Goal: Task Accomplishment & Management: Manage account settings

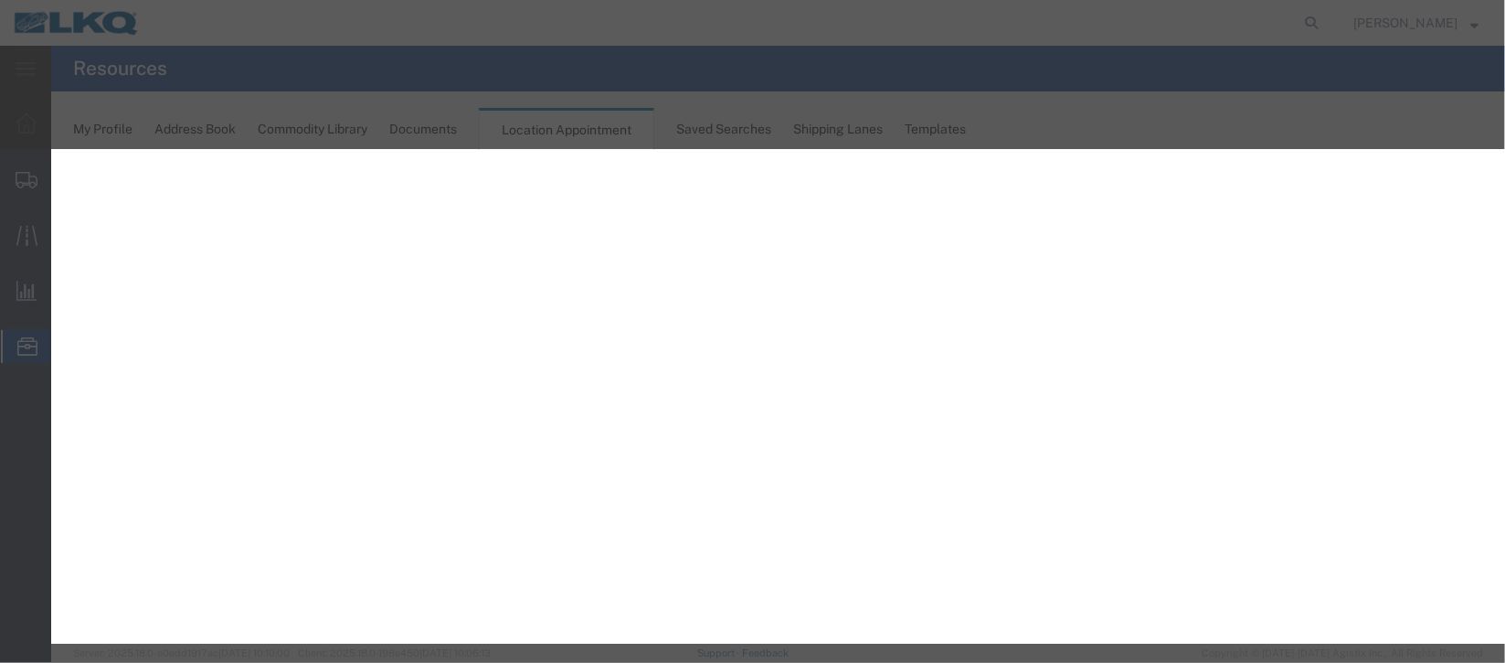
select select "1"
select select
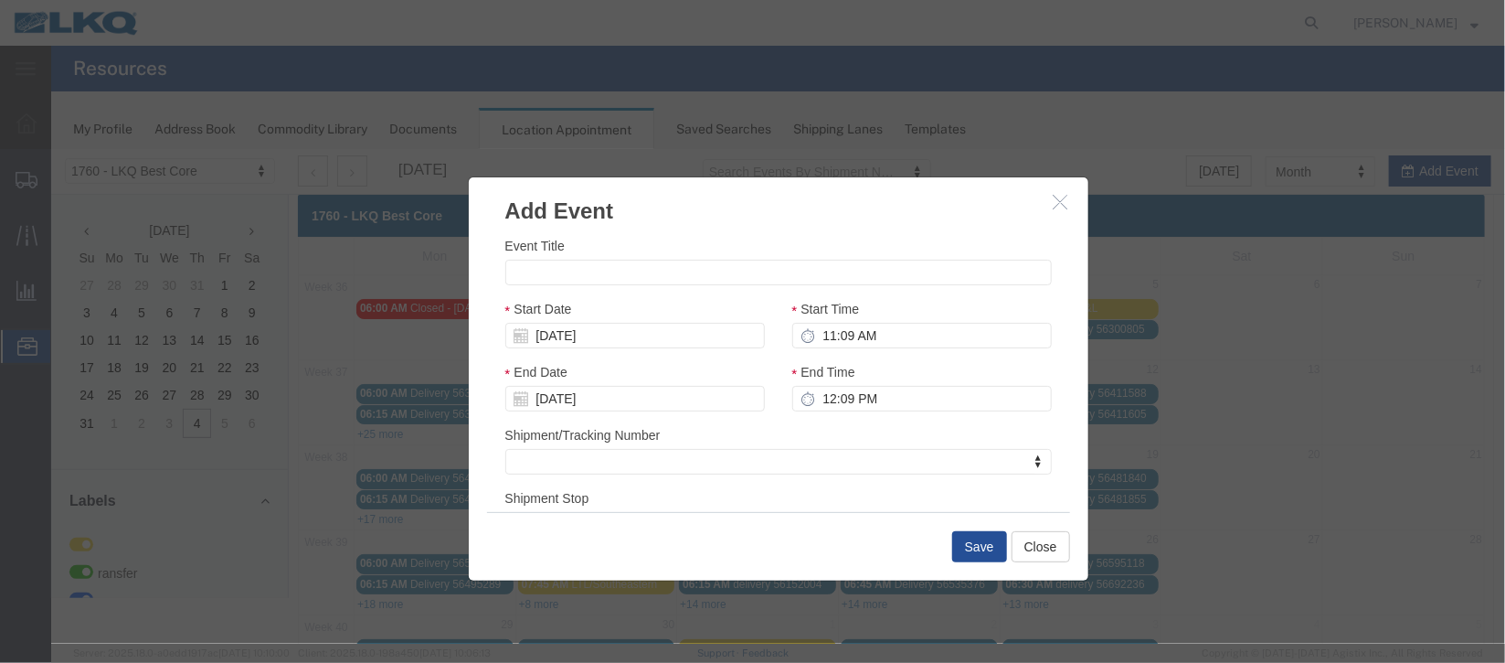
click at [1053, 206] on icon "button" at bounding box center [1060, 201] width 15 height 16
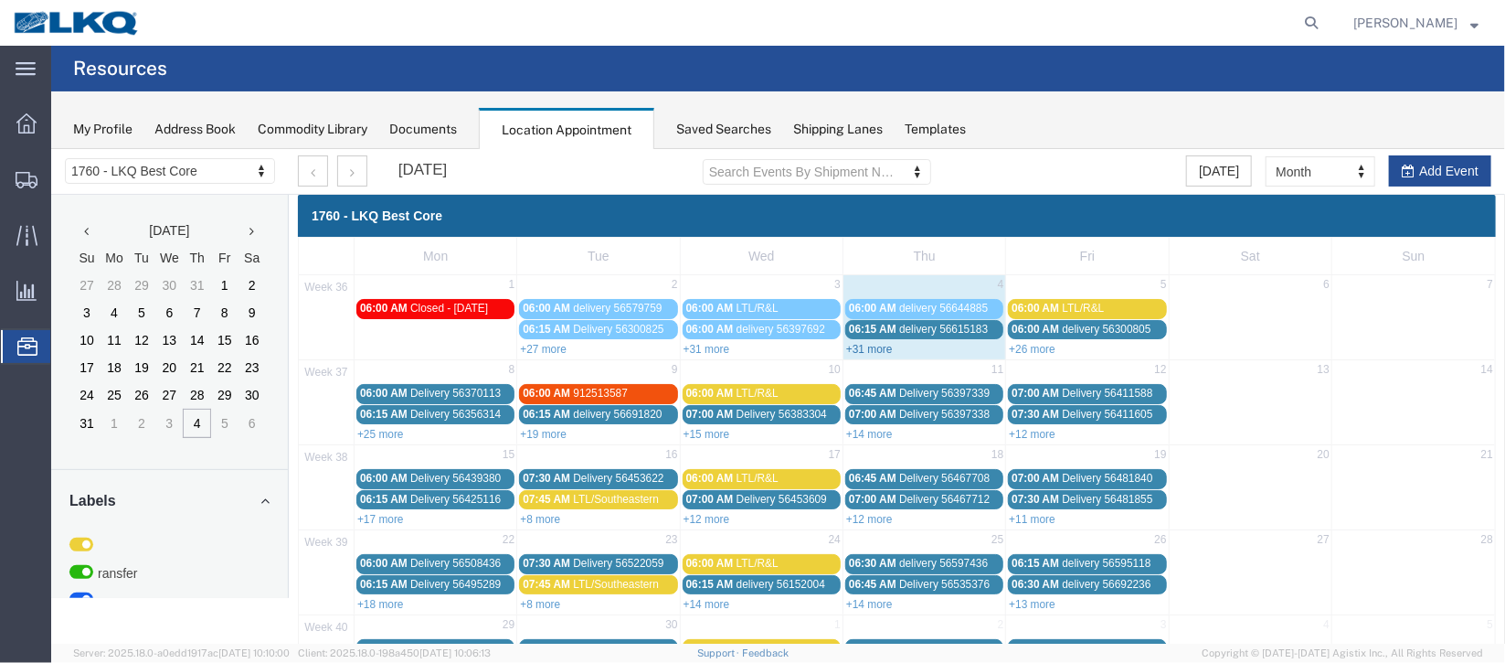
click at [876, 349] on link "+31 more" at bounding box center [868, 348] width 47 height 13
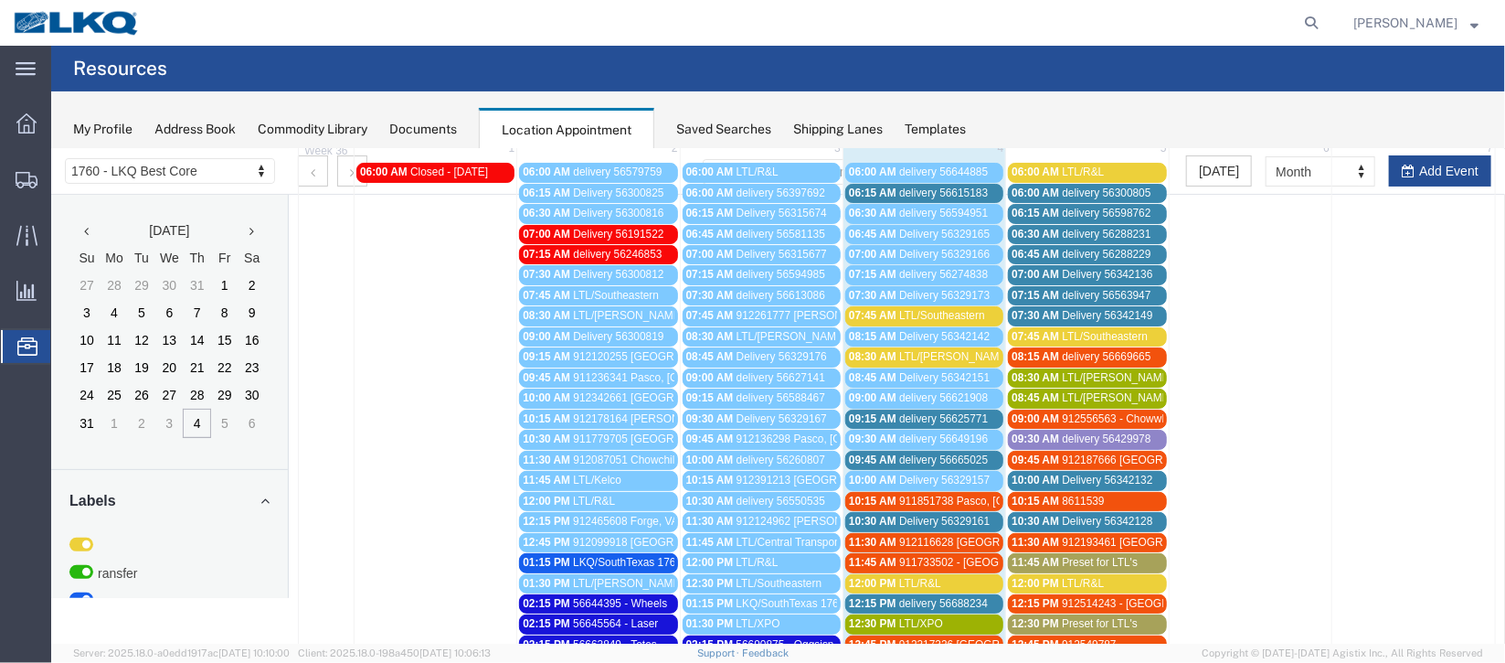
scroll to position [273, 0]
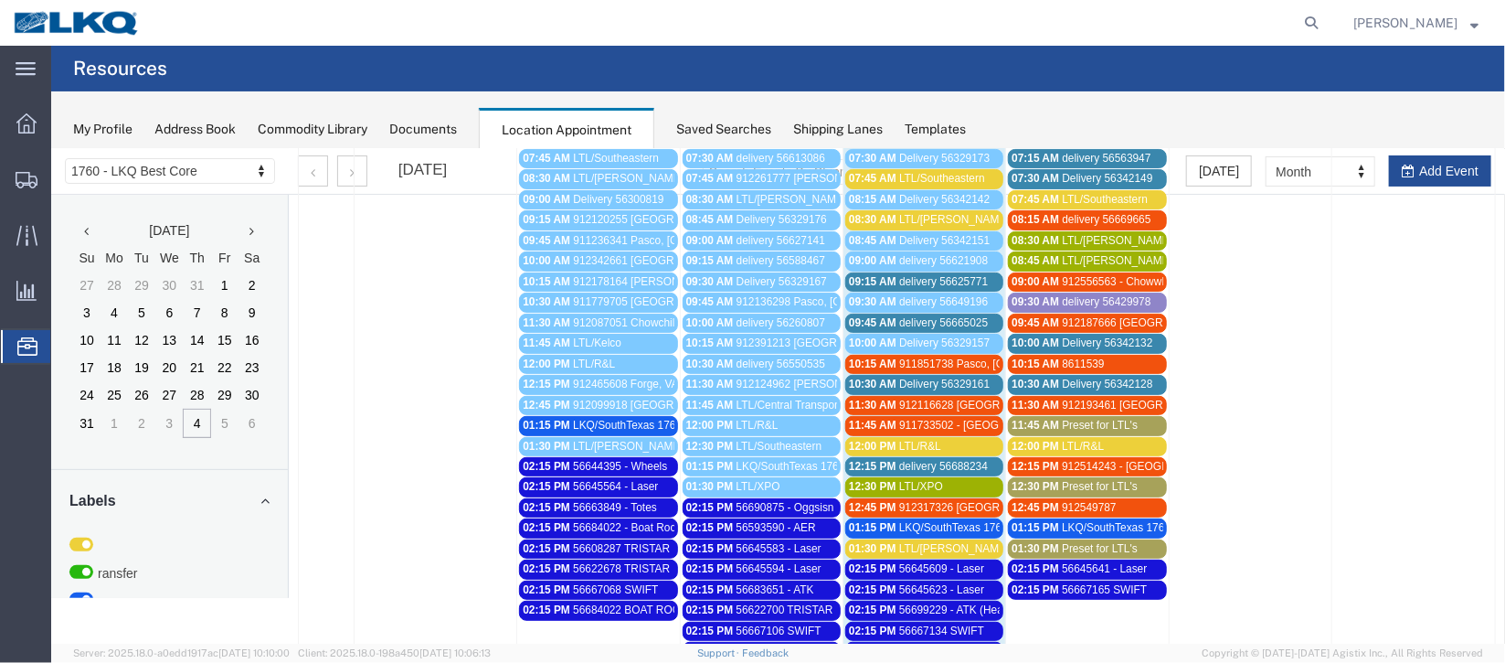
click at [918, 315] on span "delivery 56665025" at bounding box center [942, 321] width 89 height 13
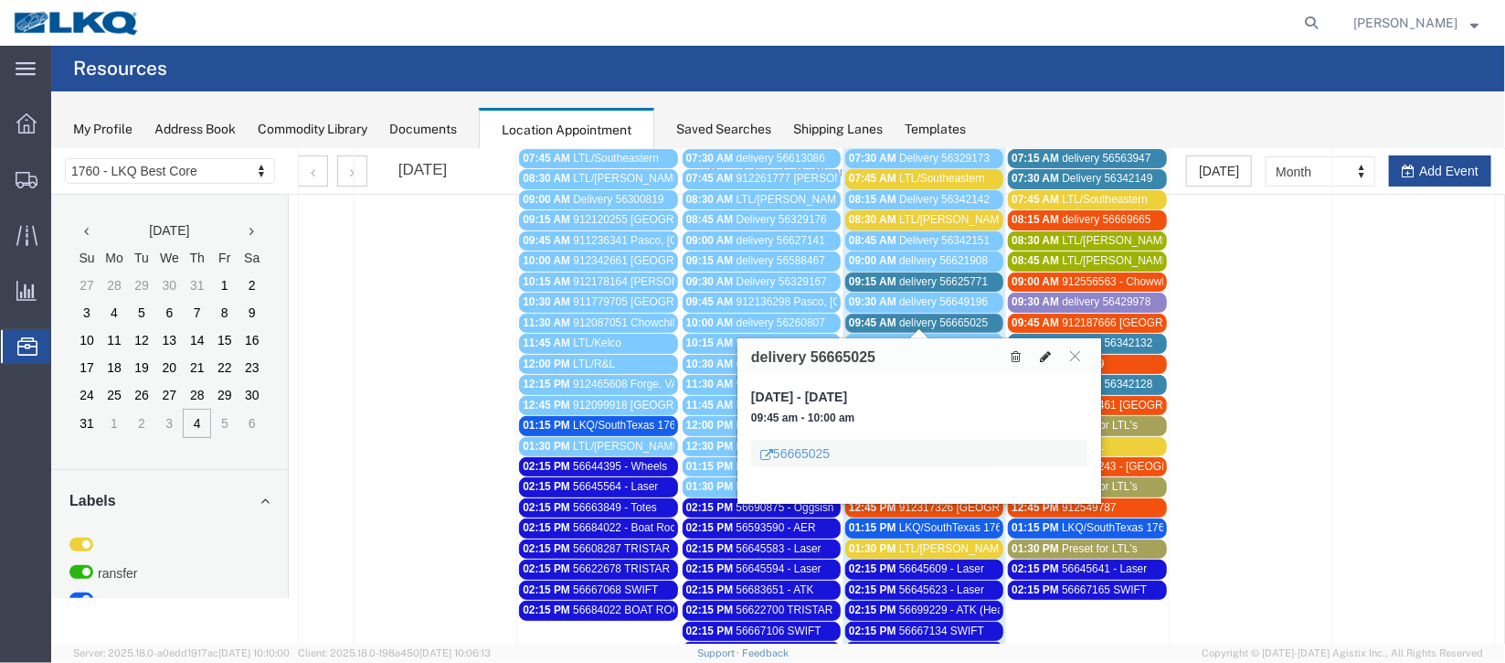
click at [1044, 357] on icon at bounding box center [1044, 355] width 11 height 13
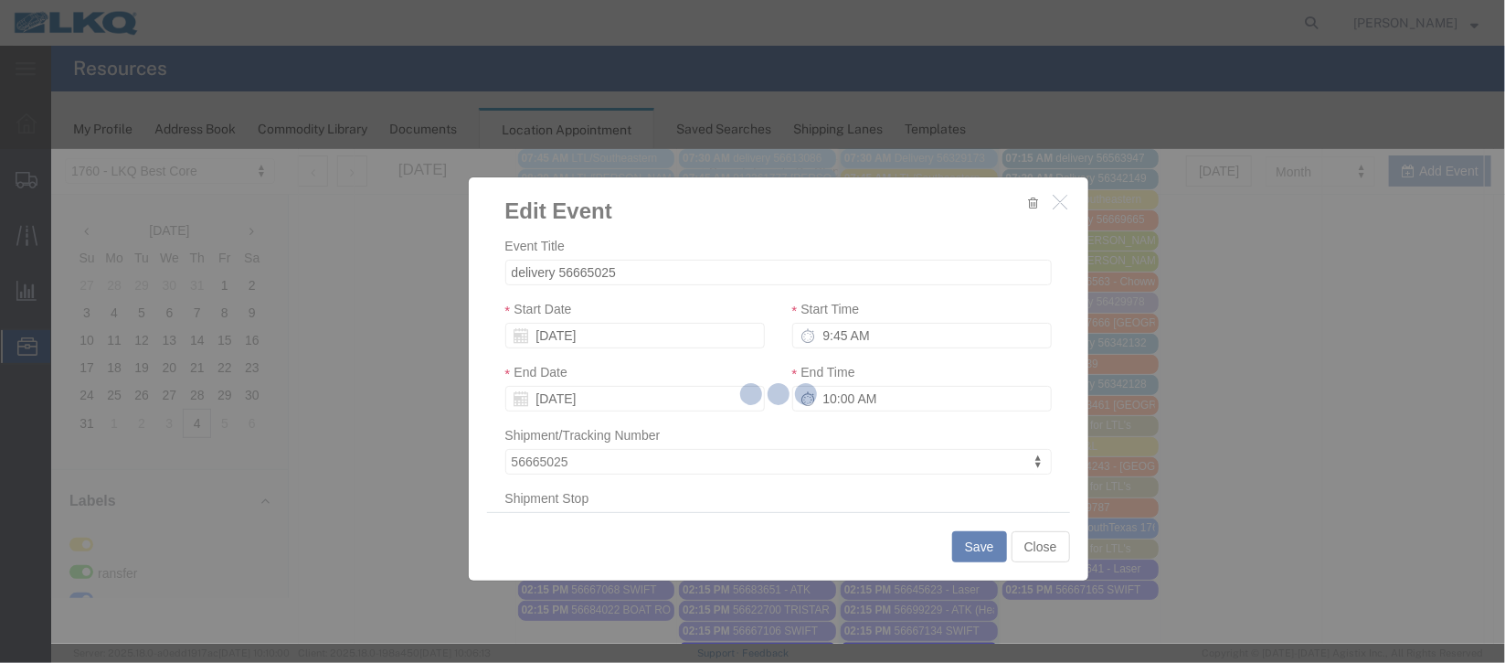
select select
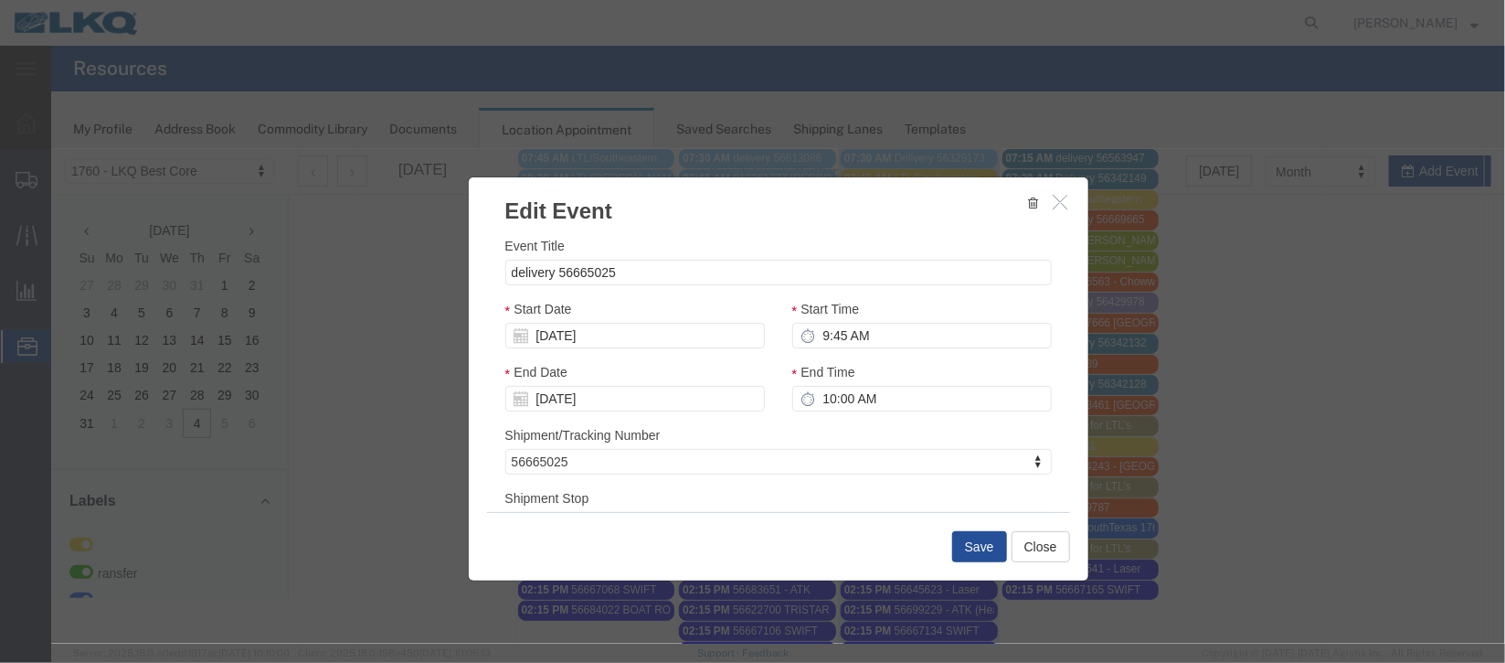
scroll to position [233, 0]
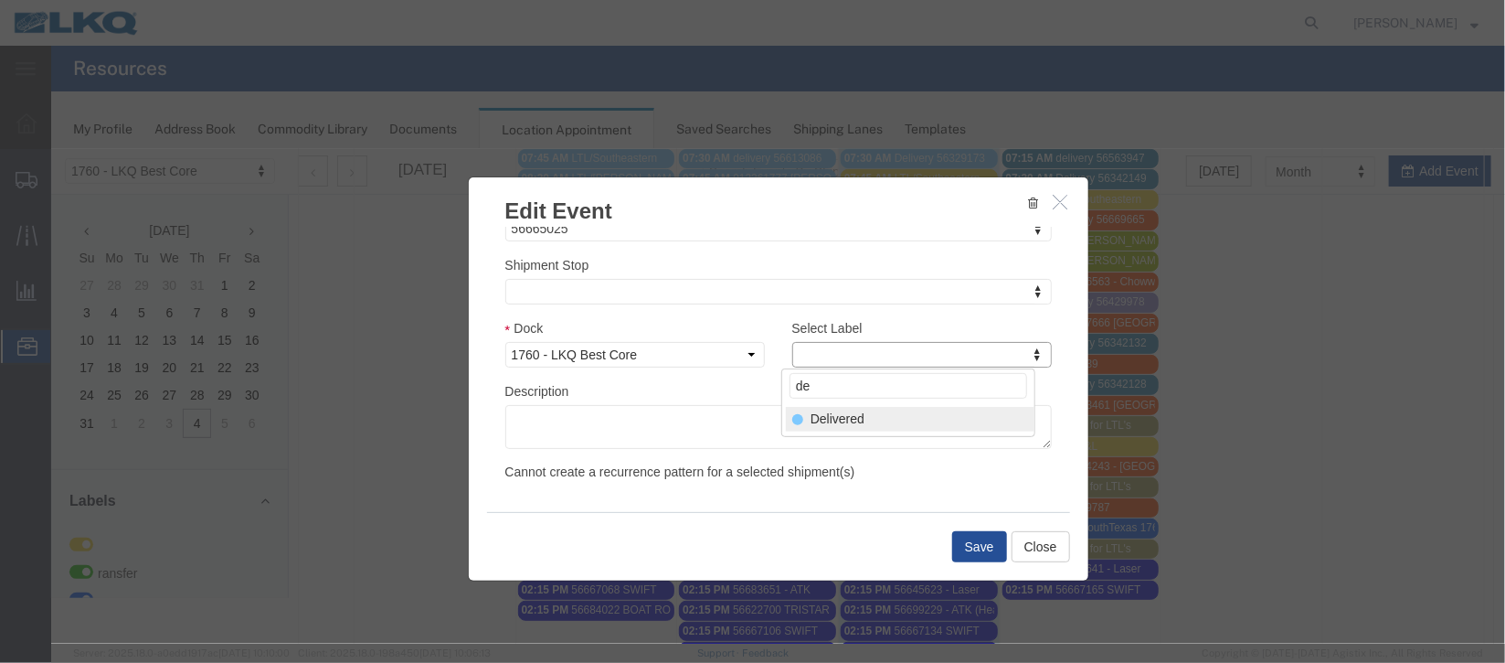
type input "de"
select select "40"
click at [959, 546] on button "Save" at bounding box center [978, 545] width 55 height 31
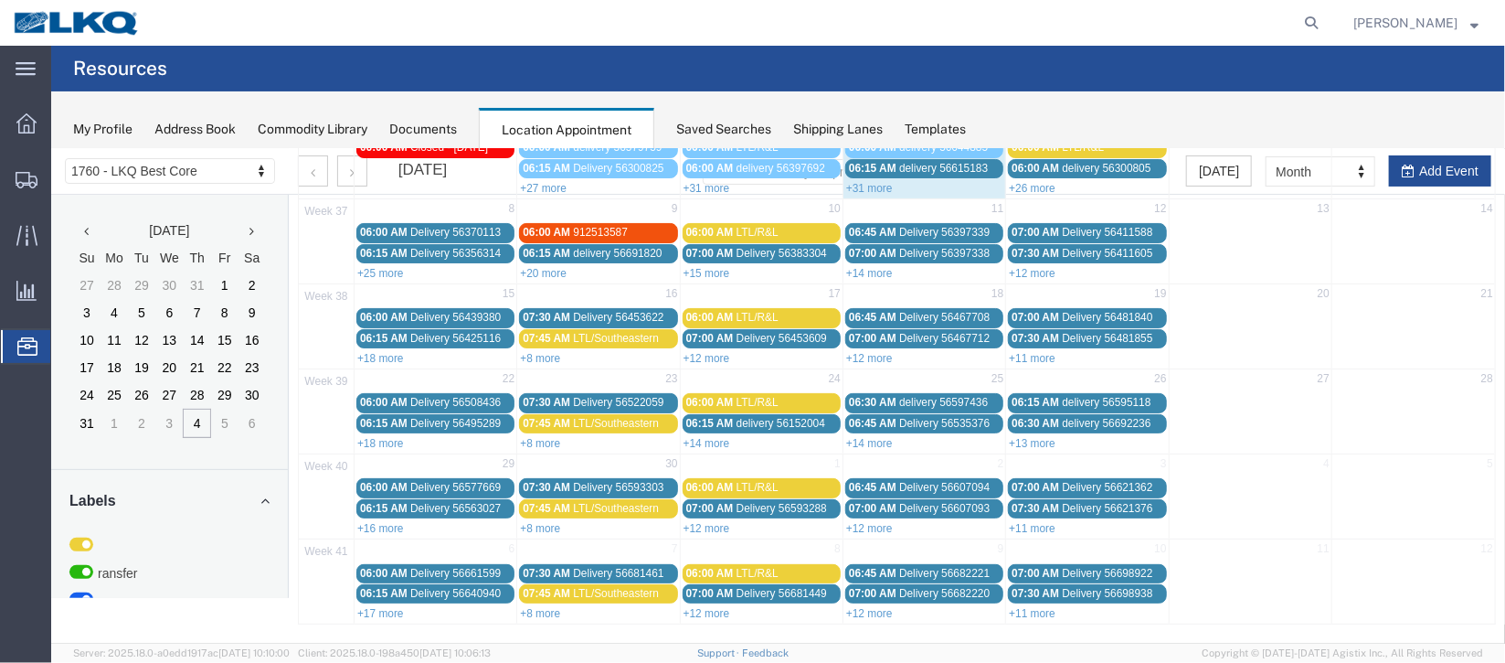
scroll to position [0, 0]
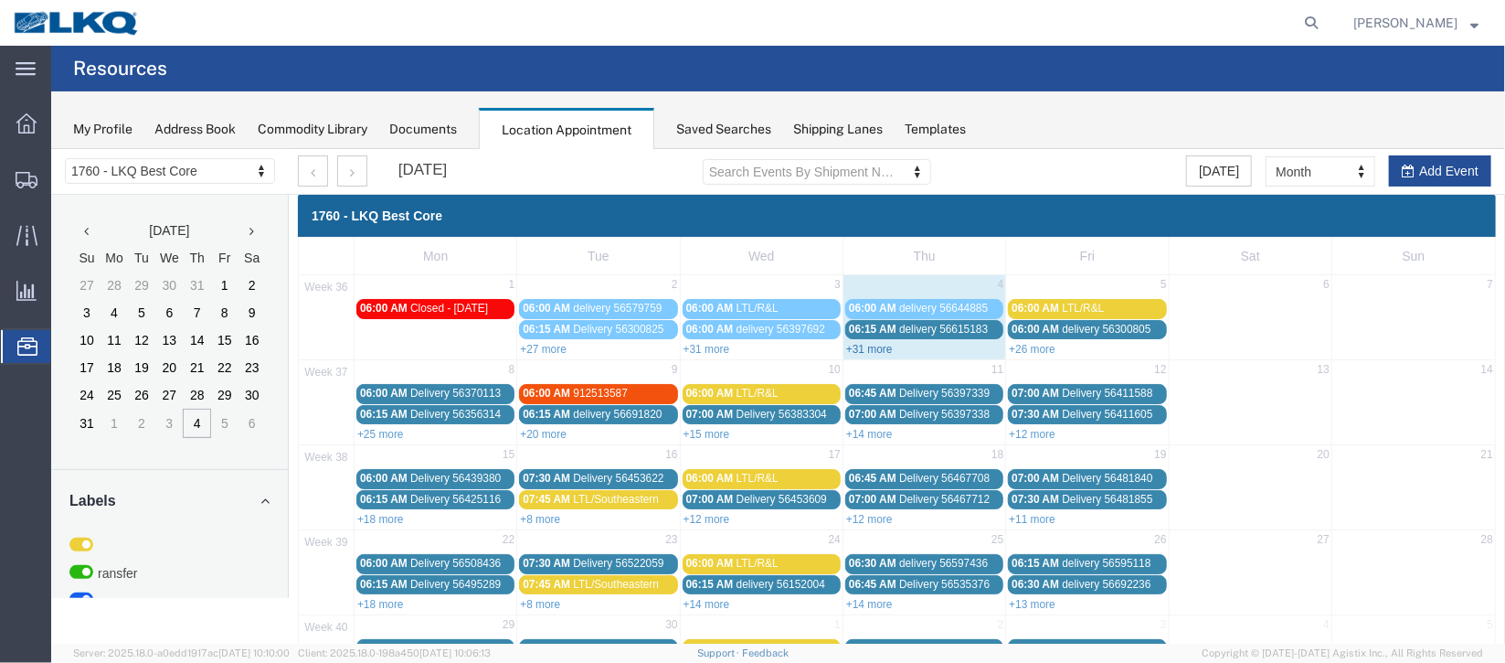
click at [885, 347] on link "+31 more" at bounding box center [868, 348] width 47 height 13
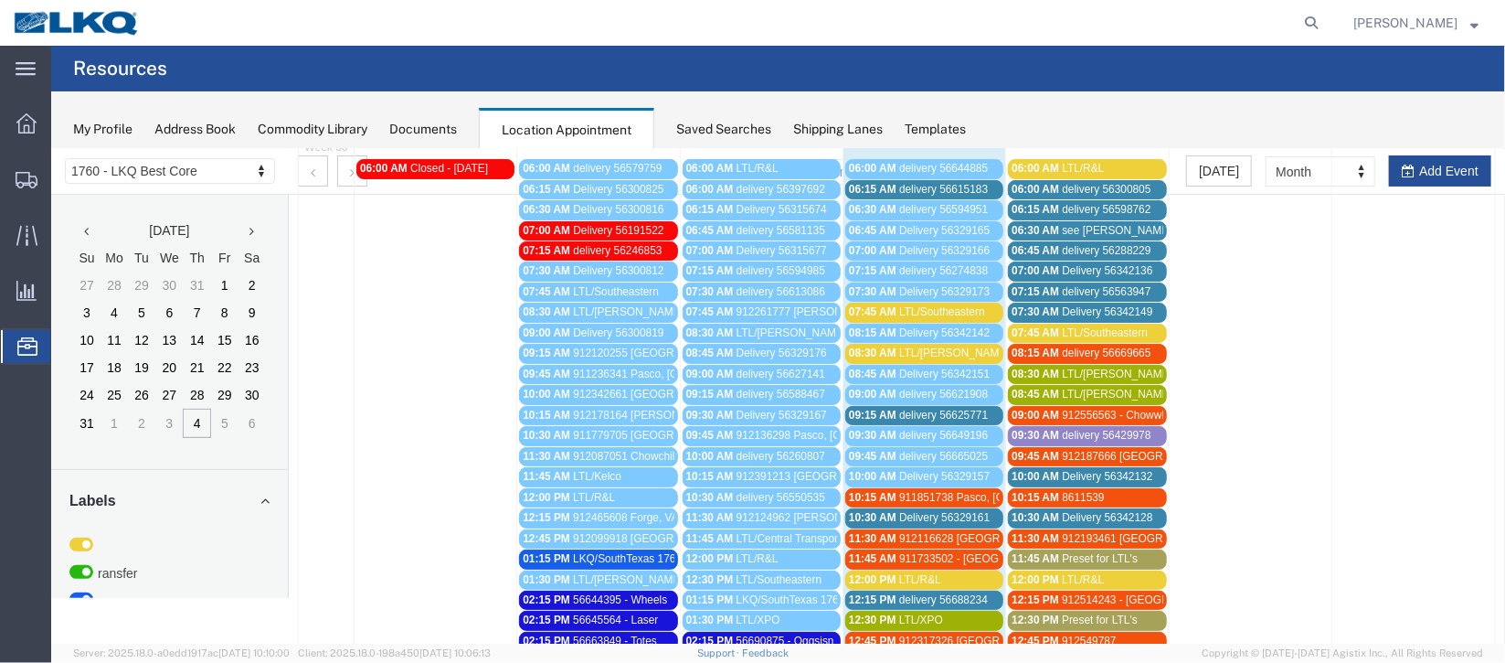
scroll to position [136, 0]
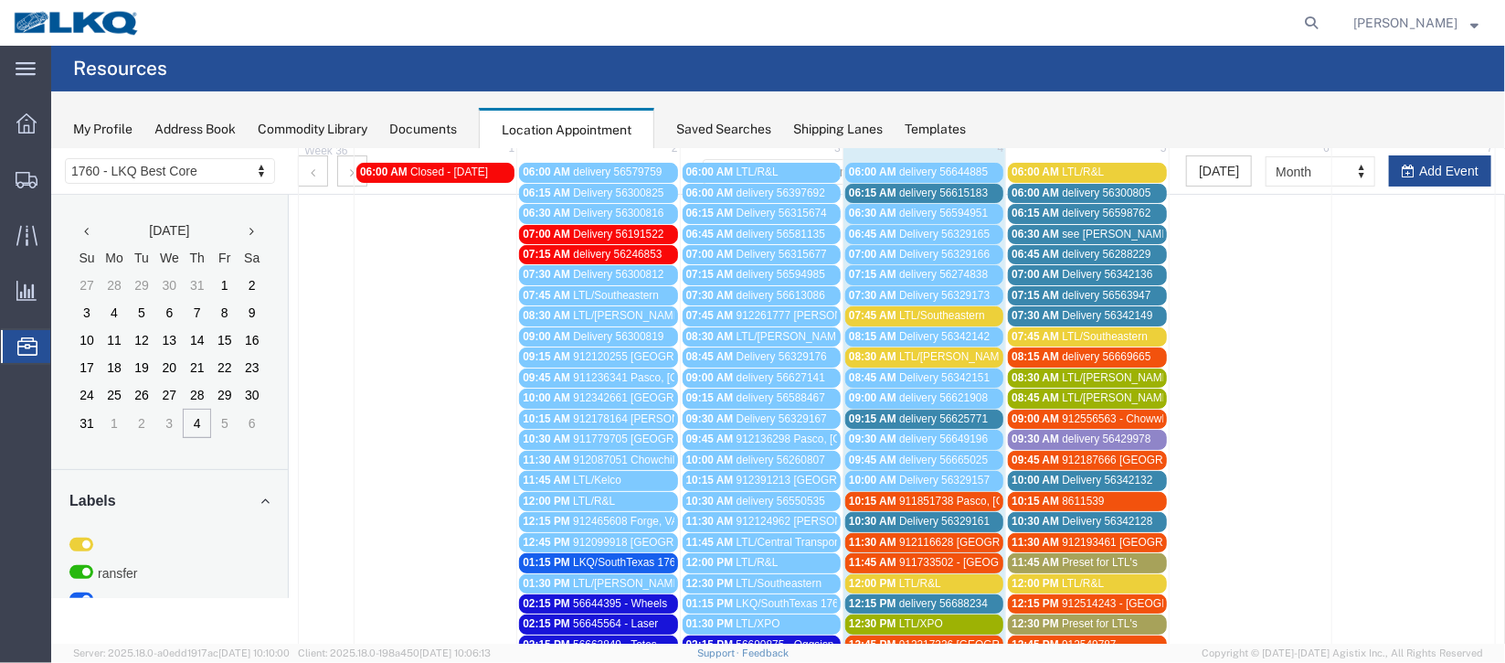
click at [884, 411] on span "09:15 AM" at bounding box center [872, 417] width 48 height 13
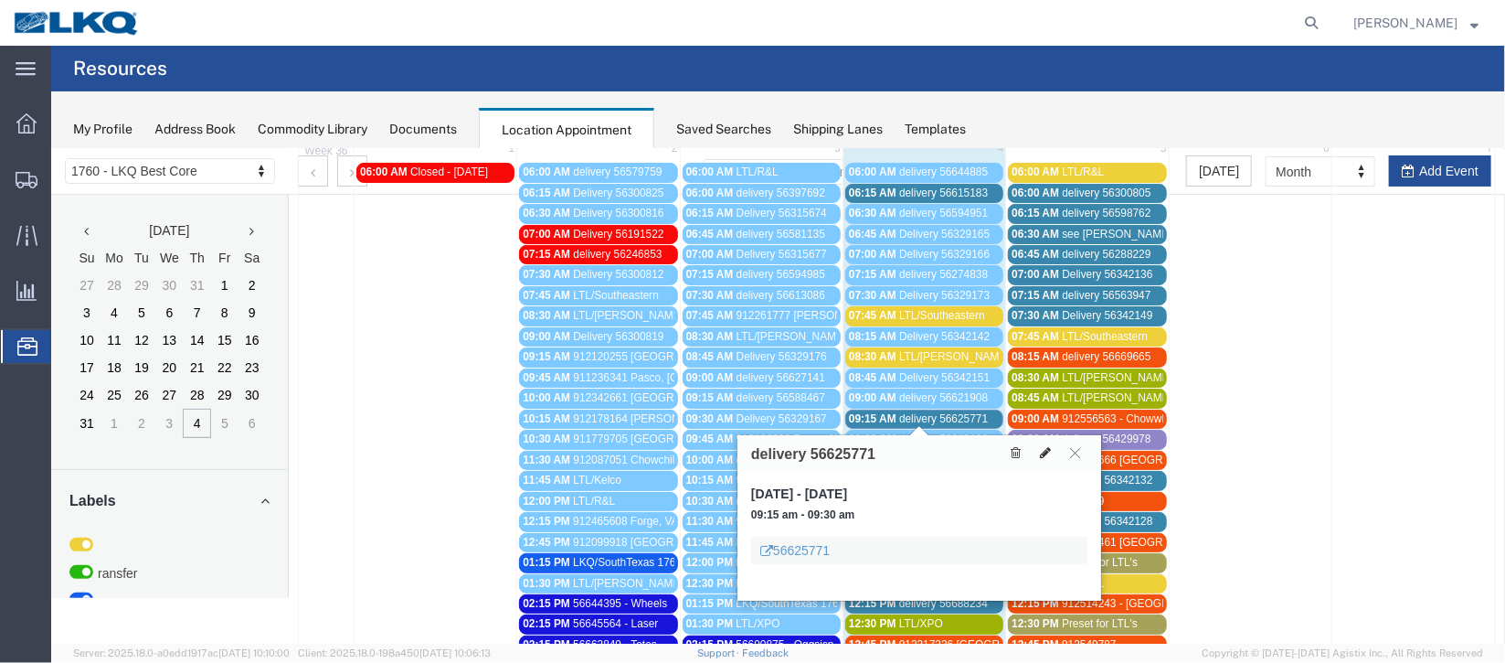
click at [1047, 447] on icon at bounding box center [1044, 451] width 11 height 13
select select "100"
select select "1"
select select
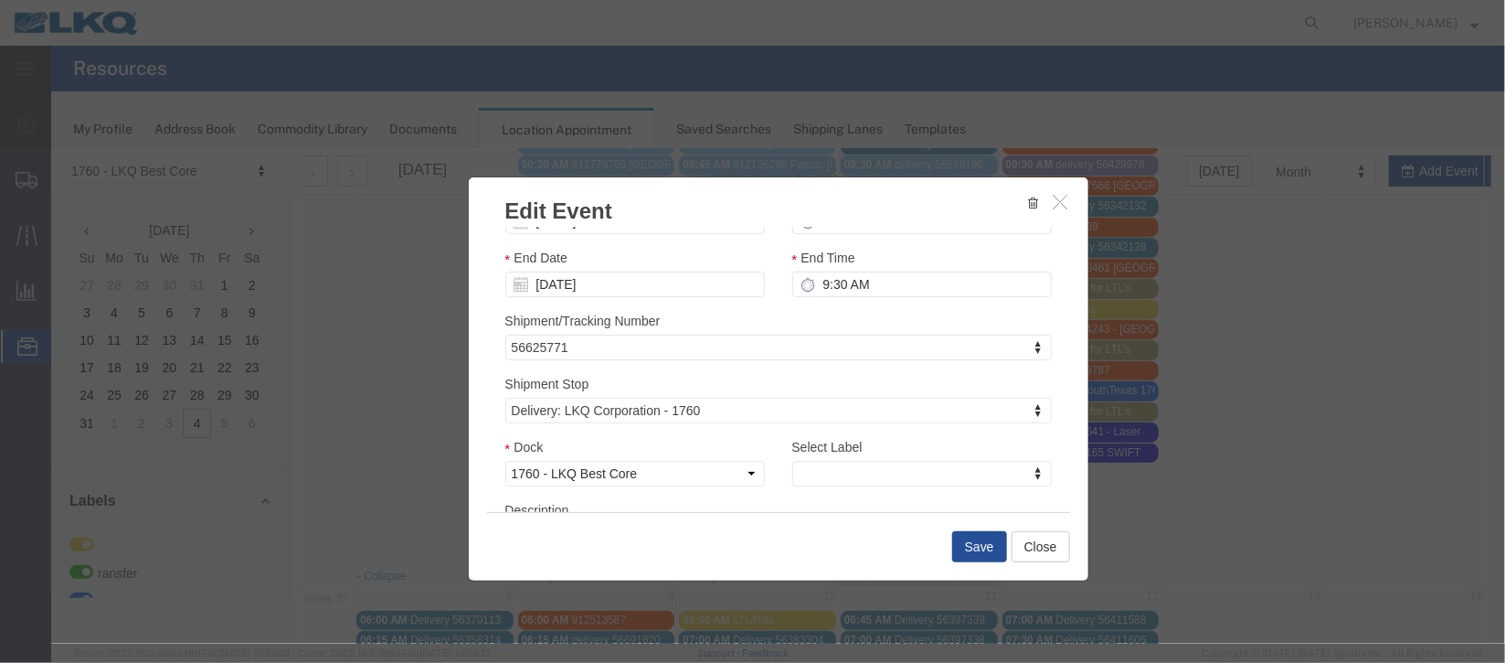
scroll to position [233, 0]
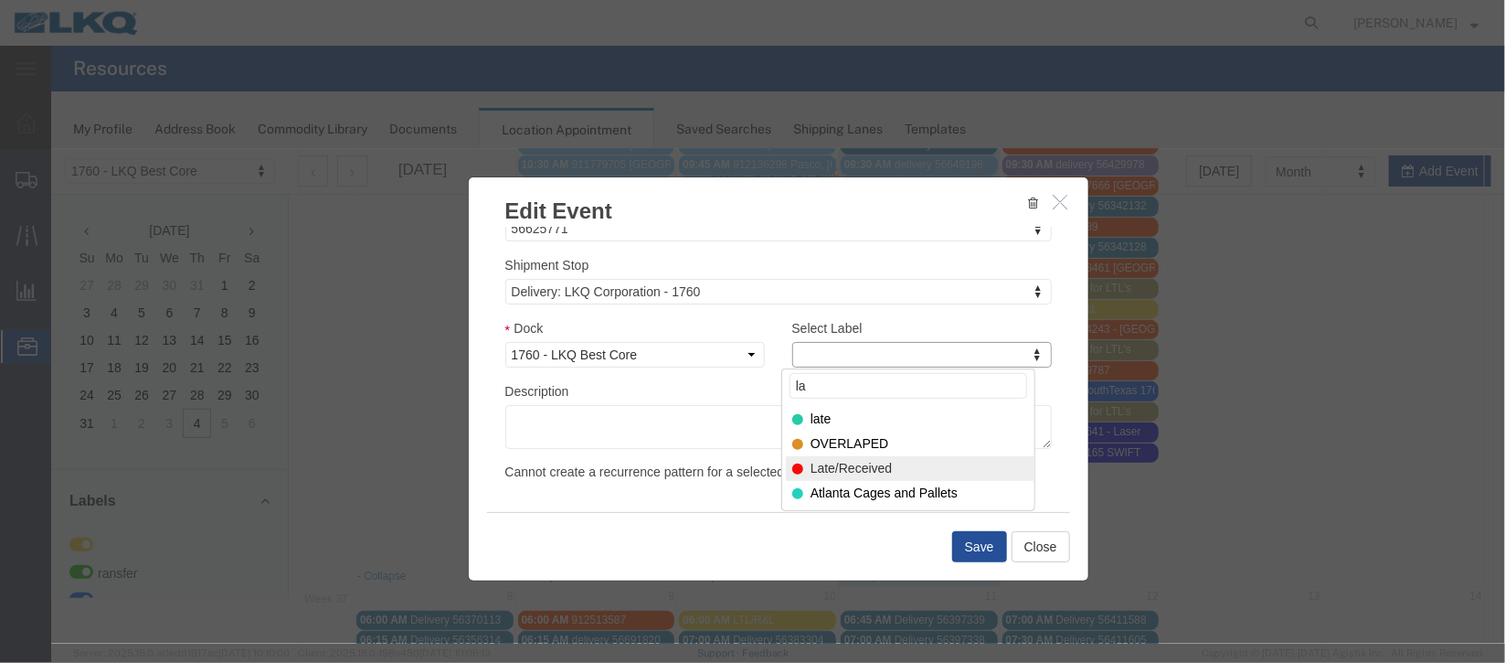
type input "la"
select select "160"
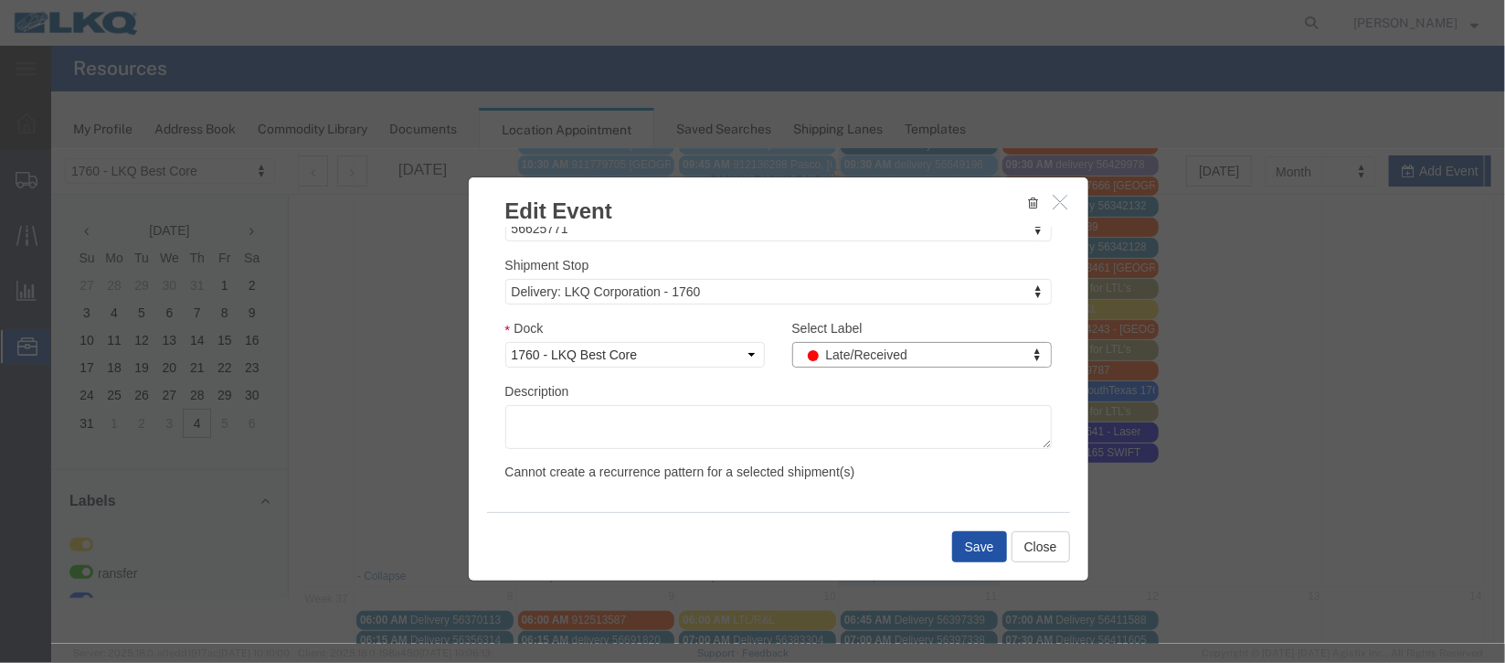
click at [951, 533] on button "Save" at bounding box center [978, 545] width 55 height 31
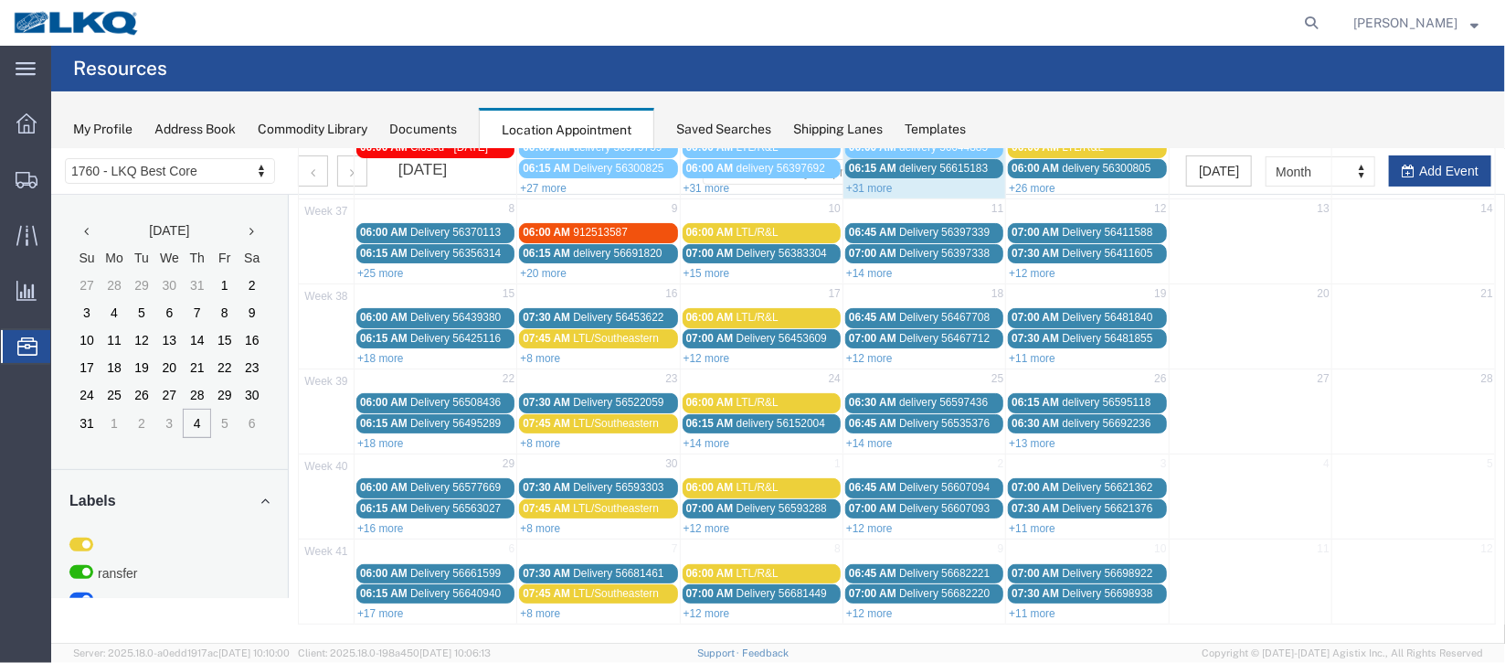
scroll to position [0, 0]
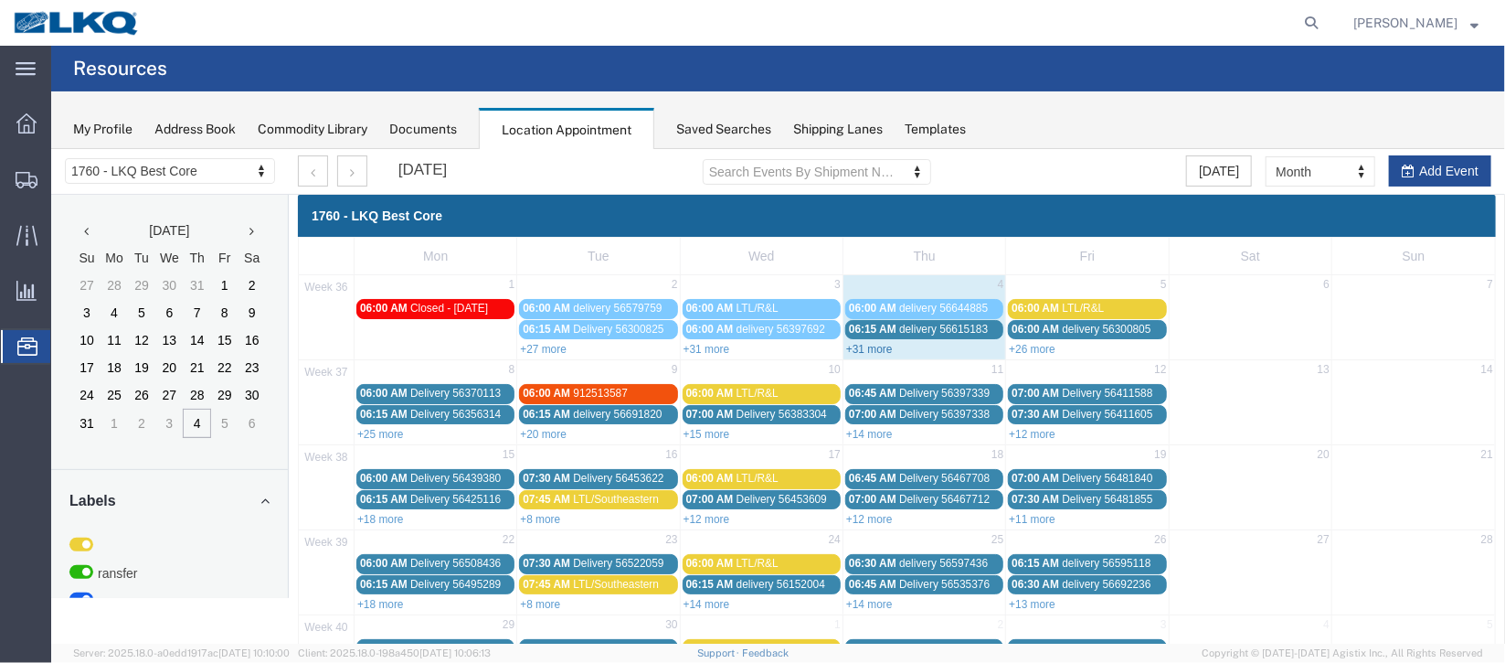
click at [870, 349] on link "+31 more" at bounding box center [868, 348] width 47 height 13
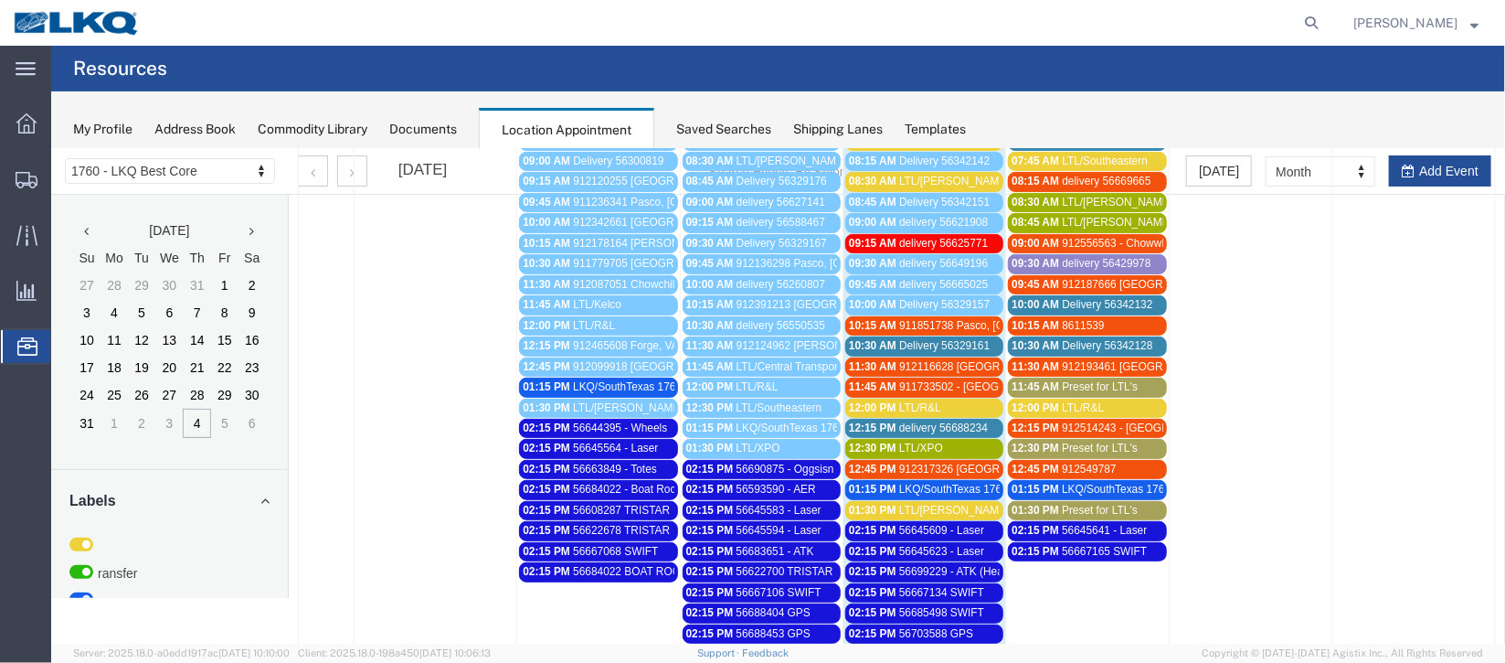
scroll to position [273, 0]
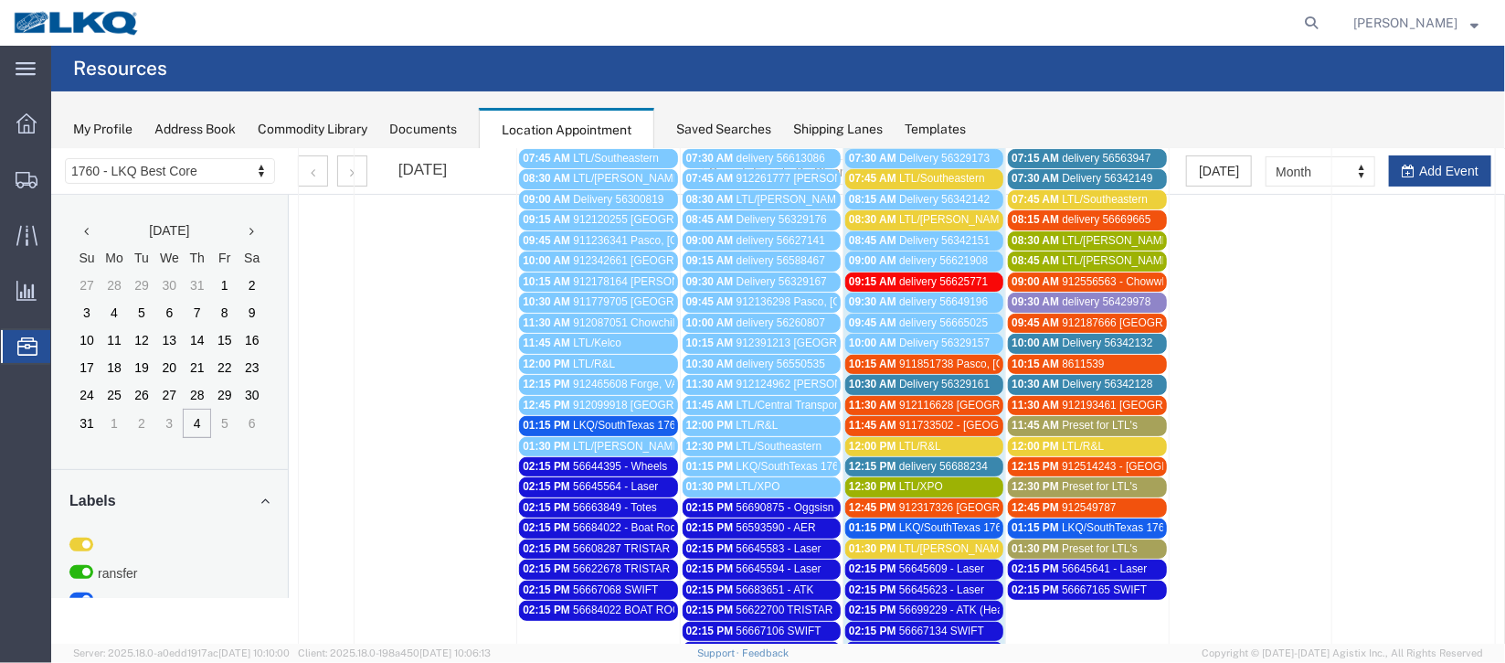
click at [909, 376] on span "Delivery 56329161" at bounding box center [943, 382] width 90 height 13
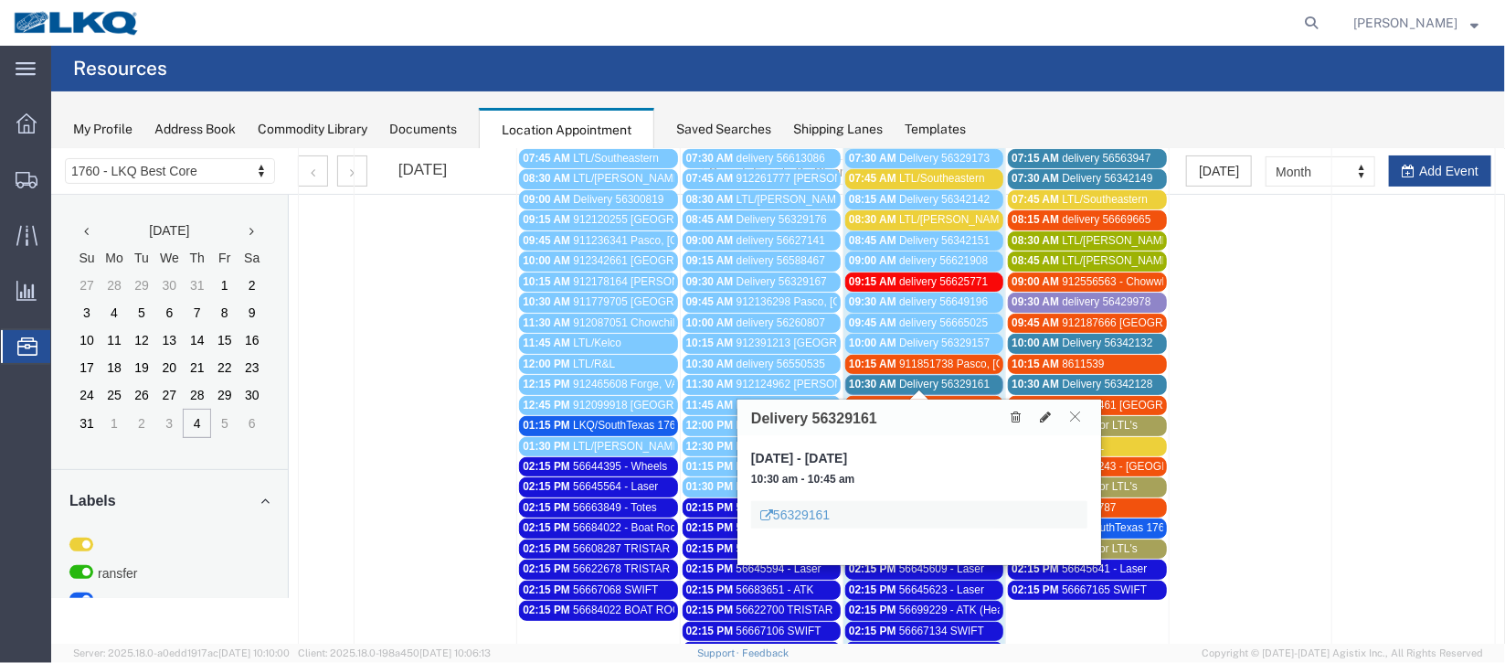
click at [1067, 414] on button at bounding box center [1074, 415] width 25 height 17
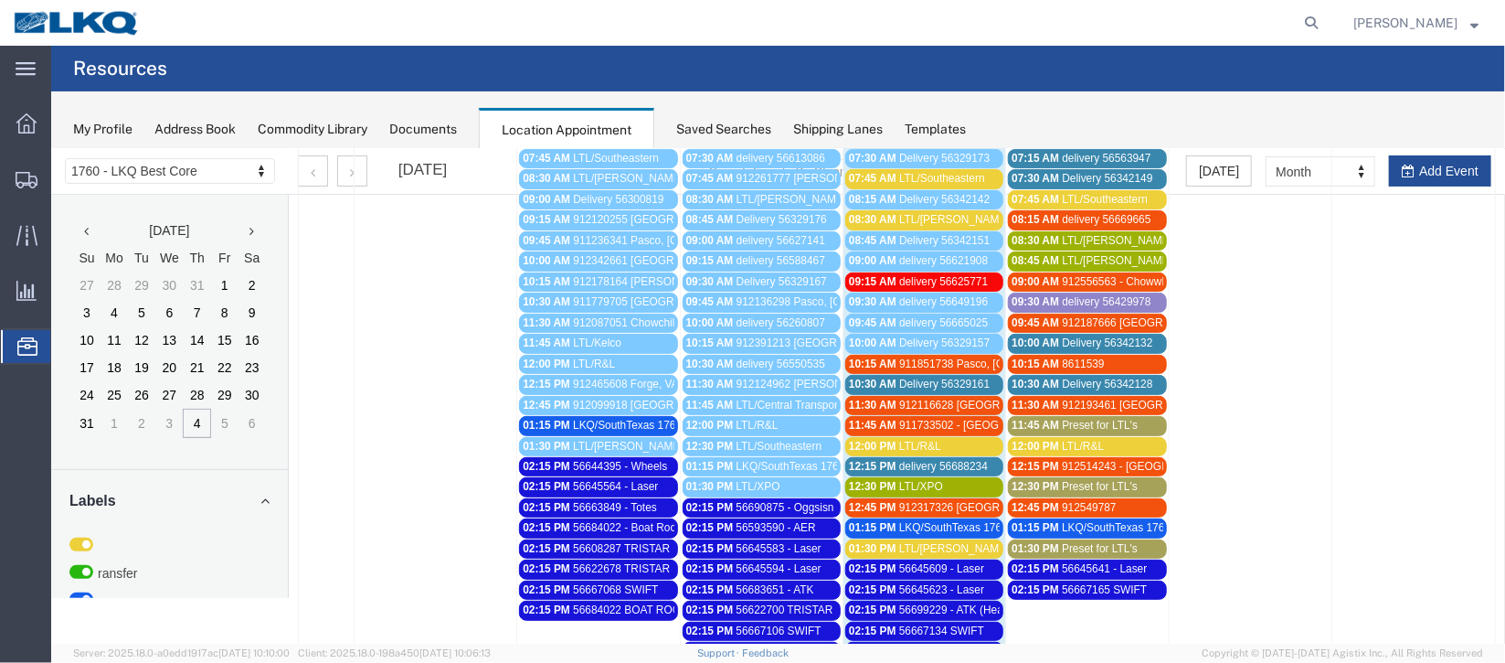
click at [923, 379] on span "Delivery 56329161" at bounding box center [943, 382] width 90 height 13
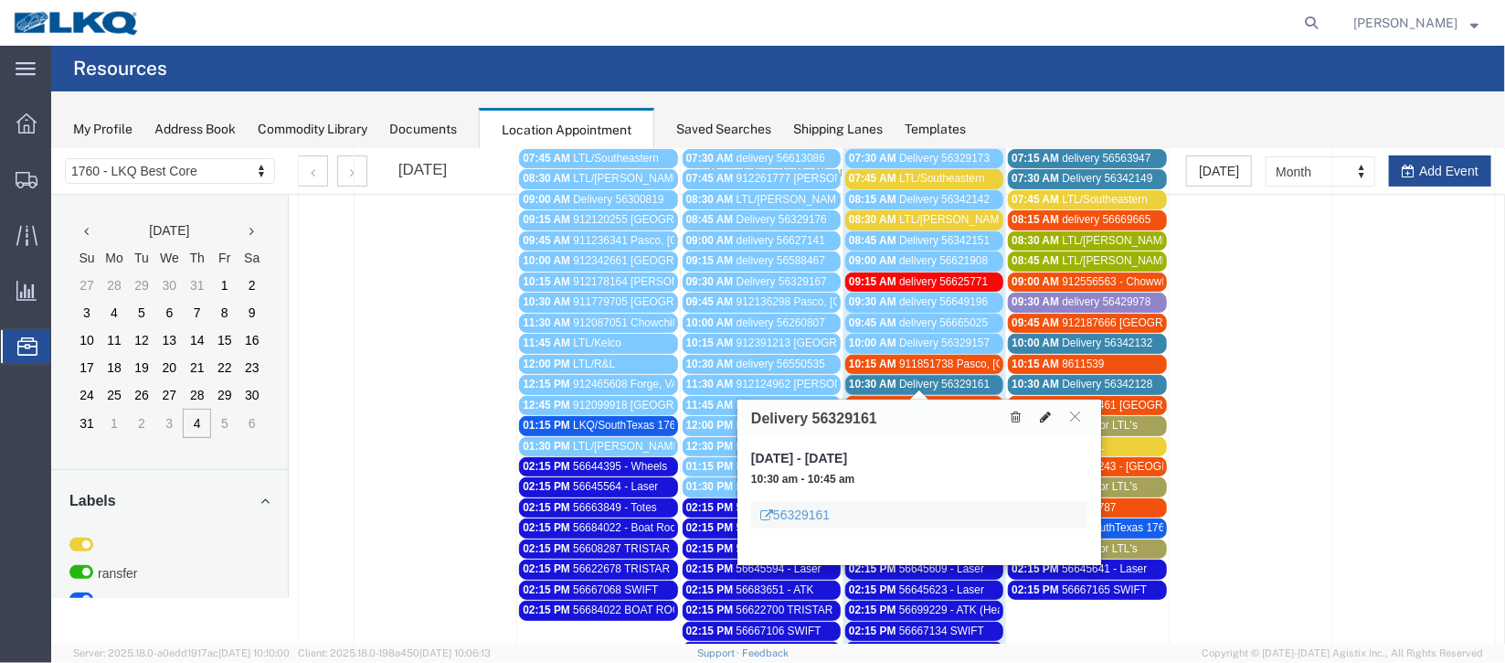
click at [1045, 411] on icon at bounding box center [1044, 415] width 11 height 13
select select "100"
select select "1"
select select
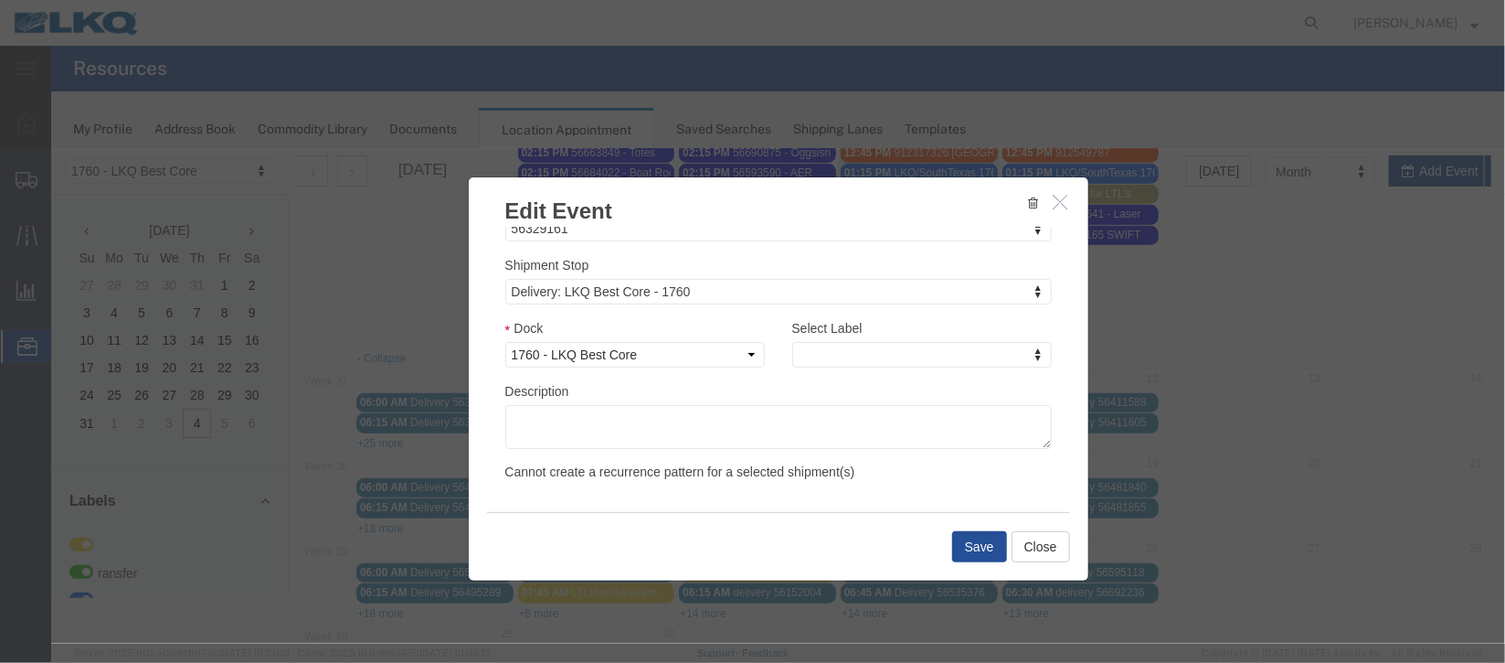
scroll to position [684, 0]
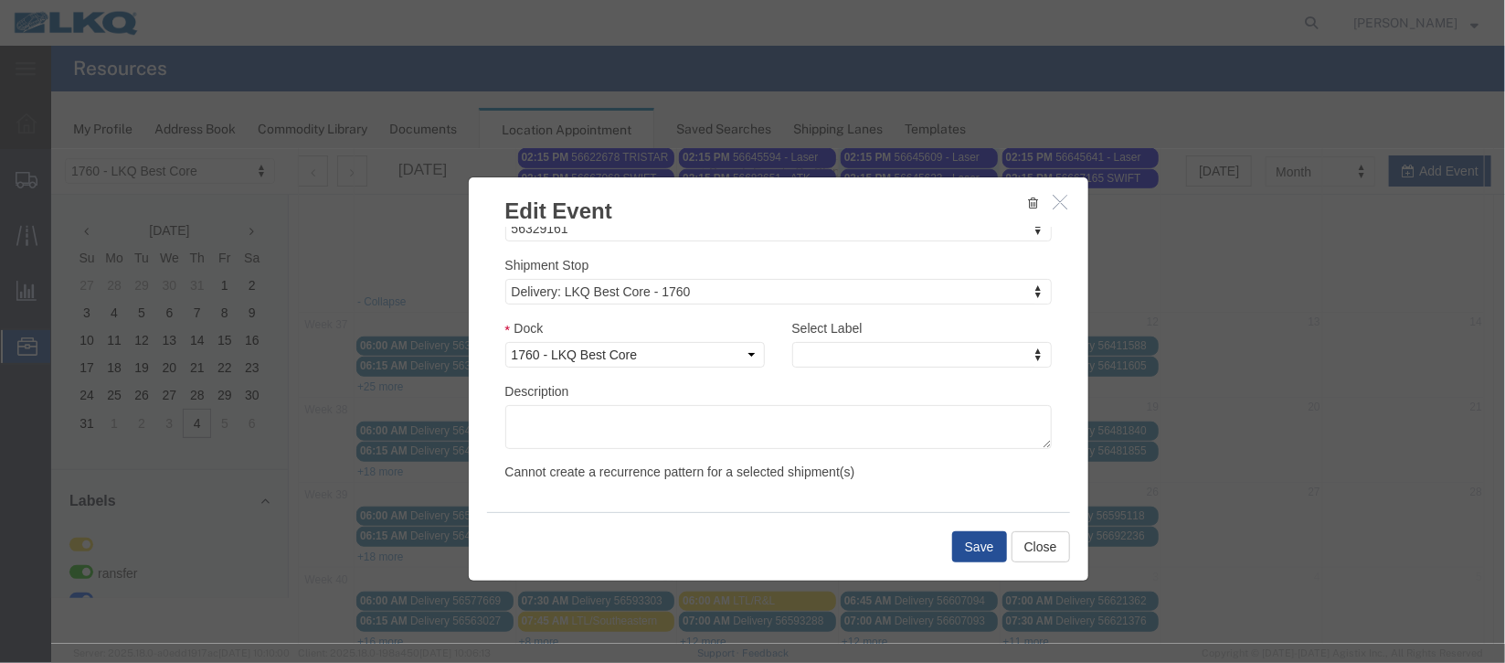
click at [1053, 197] on icon "button" at bounding box center [1060, 201] width 15 height 16
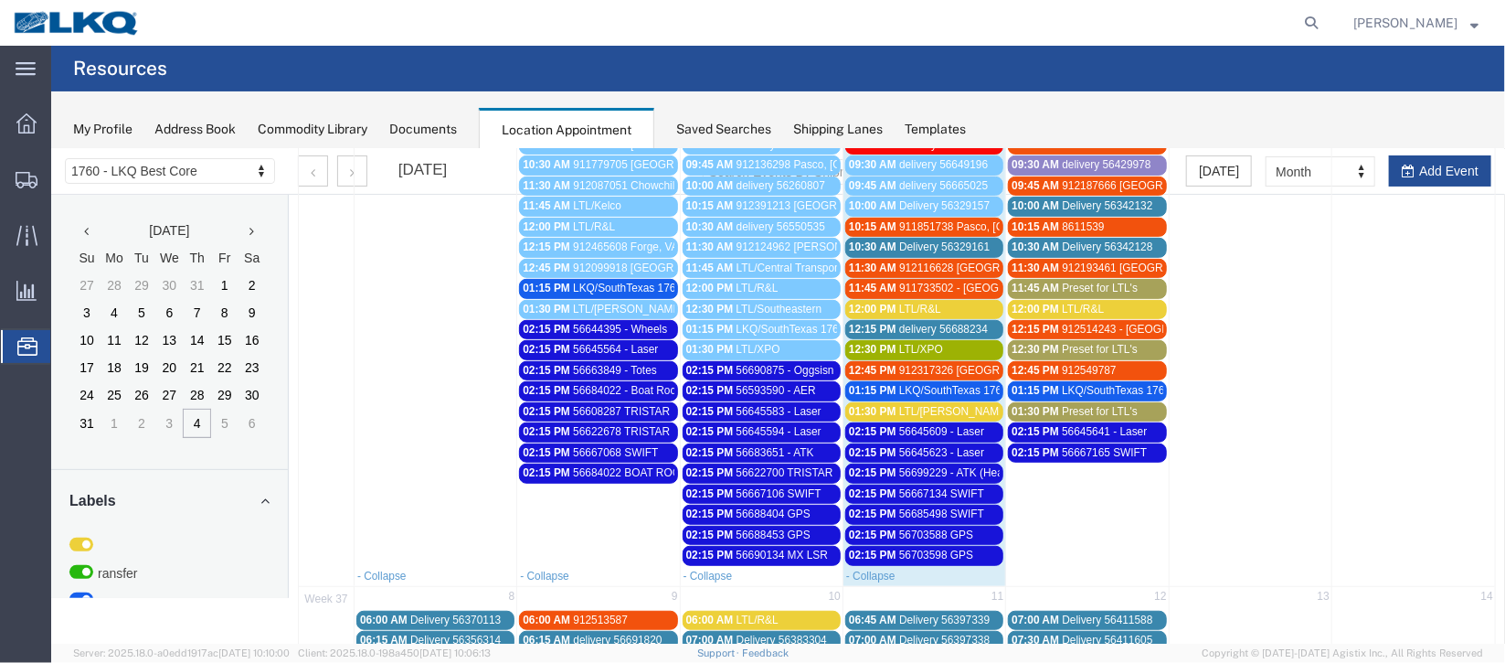
scroll to position [273, 0]
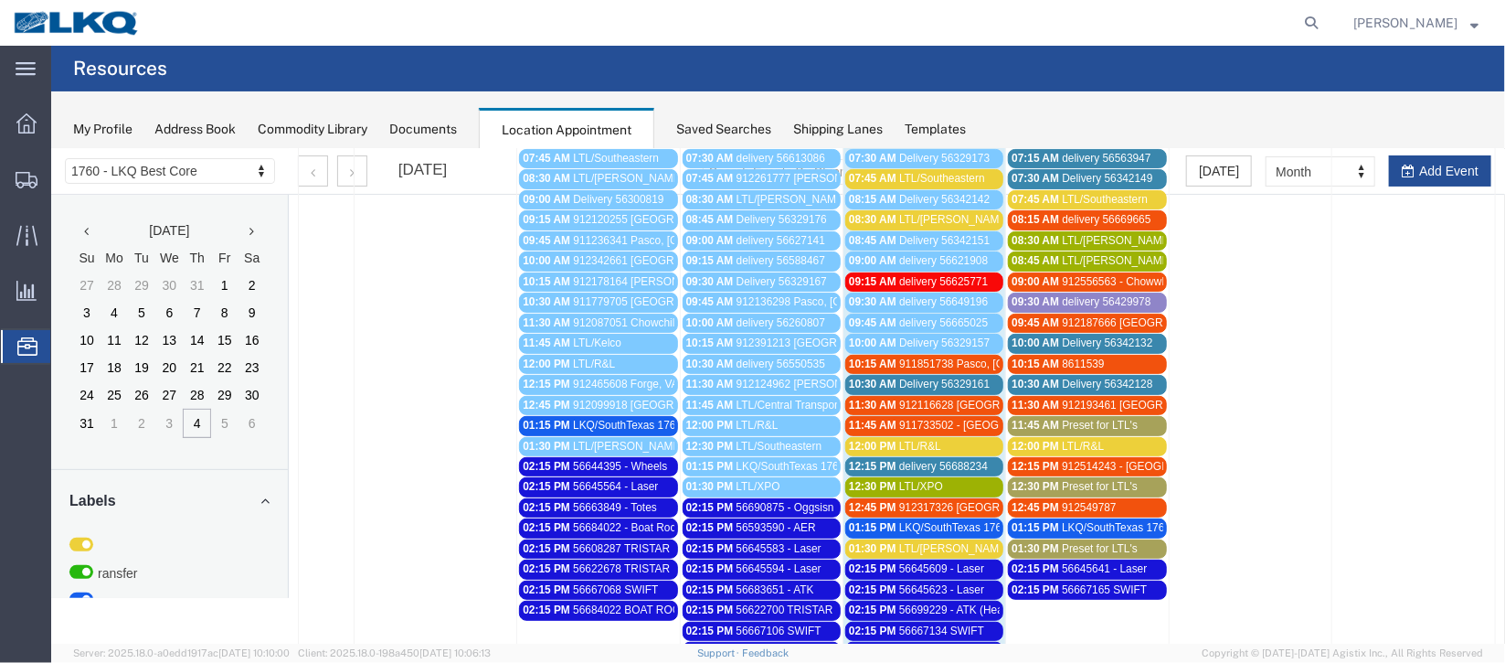
click at [887, 380] on span "10:30 AM" at bounding box center [872, 382] width 48 height 13
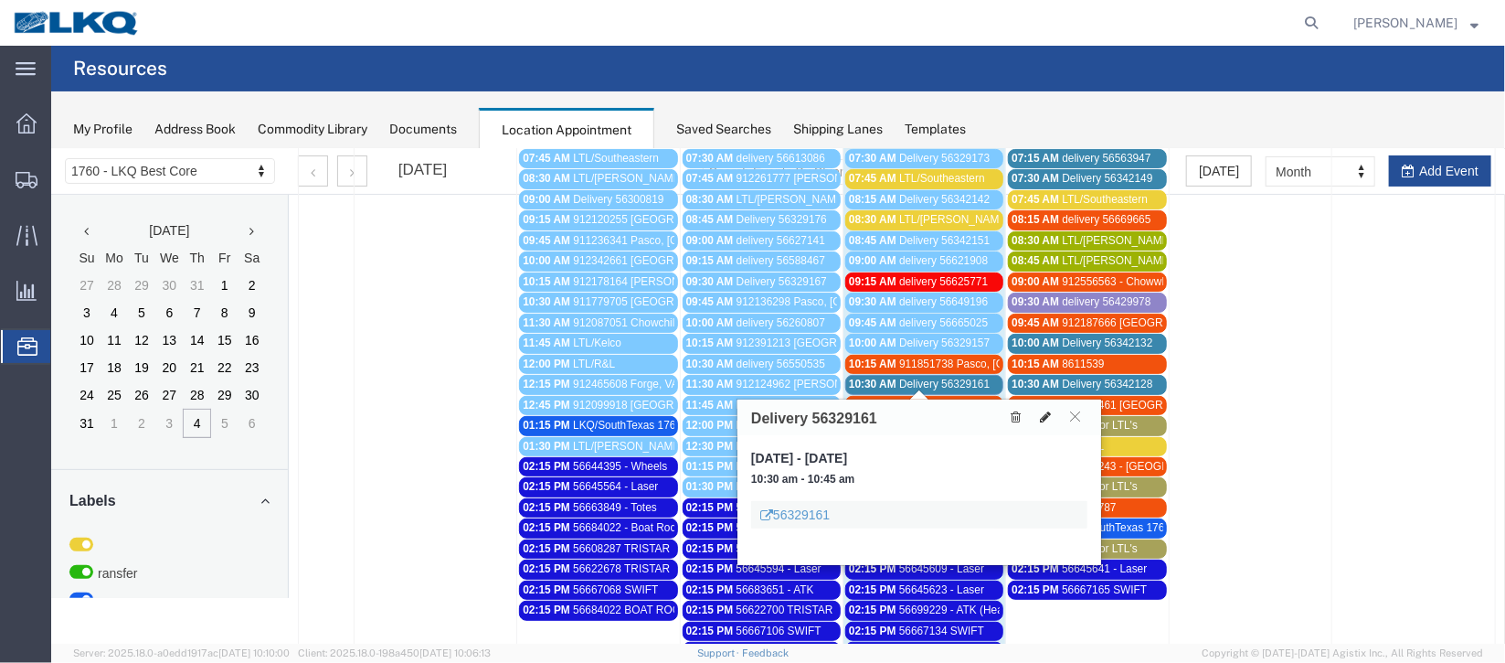
drag, startPoint x: 1035, startPoint y: 415, endPoint x: 1014, endPoint y: 408, distance: 22.0
click at [1035, 414] on button at bounding box center [1045, 416] width 26 height 19
select select "100"
select select "1"
select select
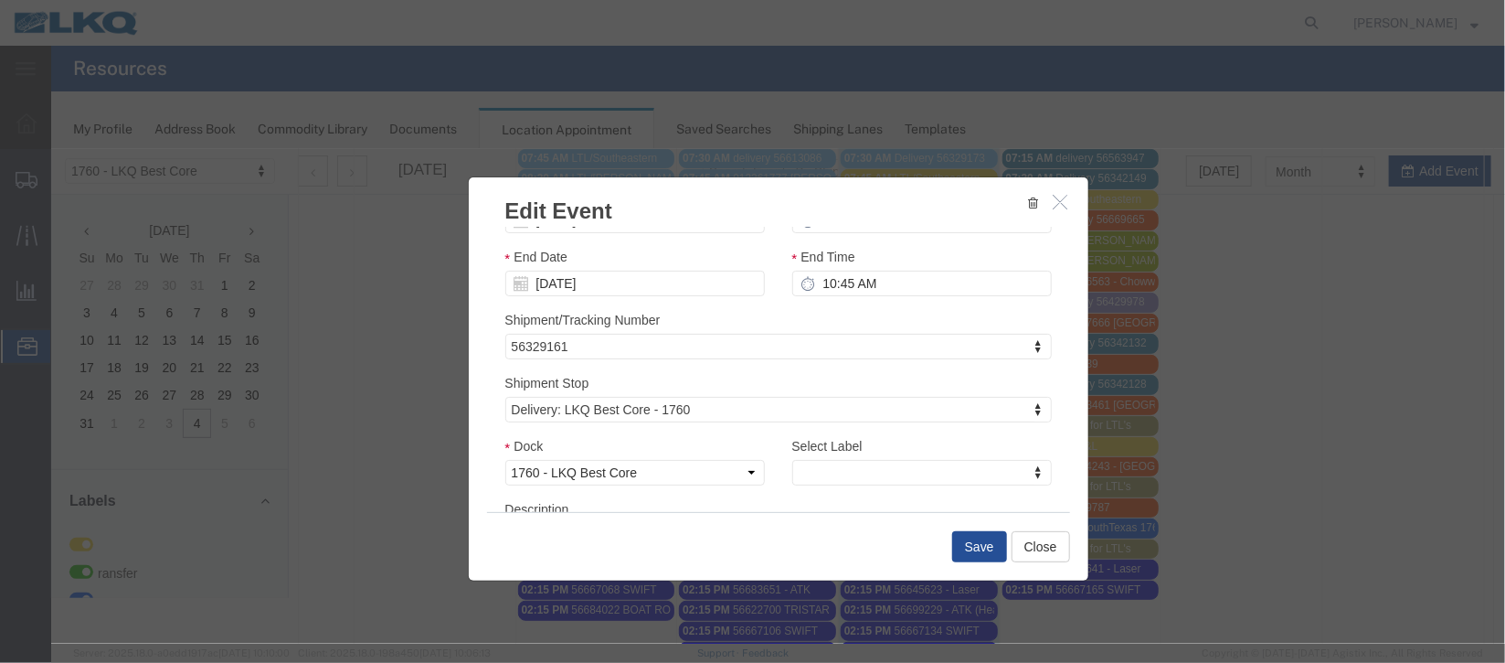
scroll to position [233, 0]
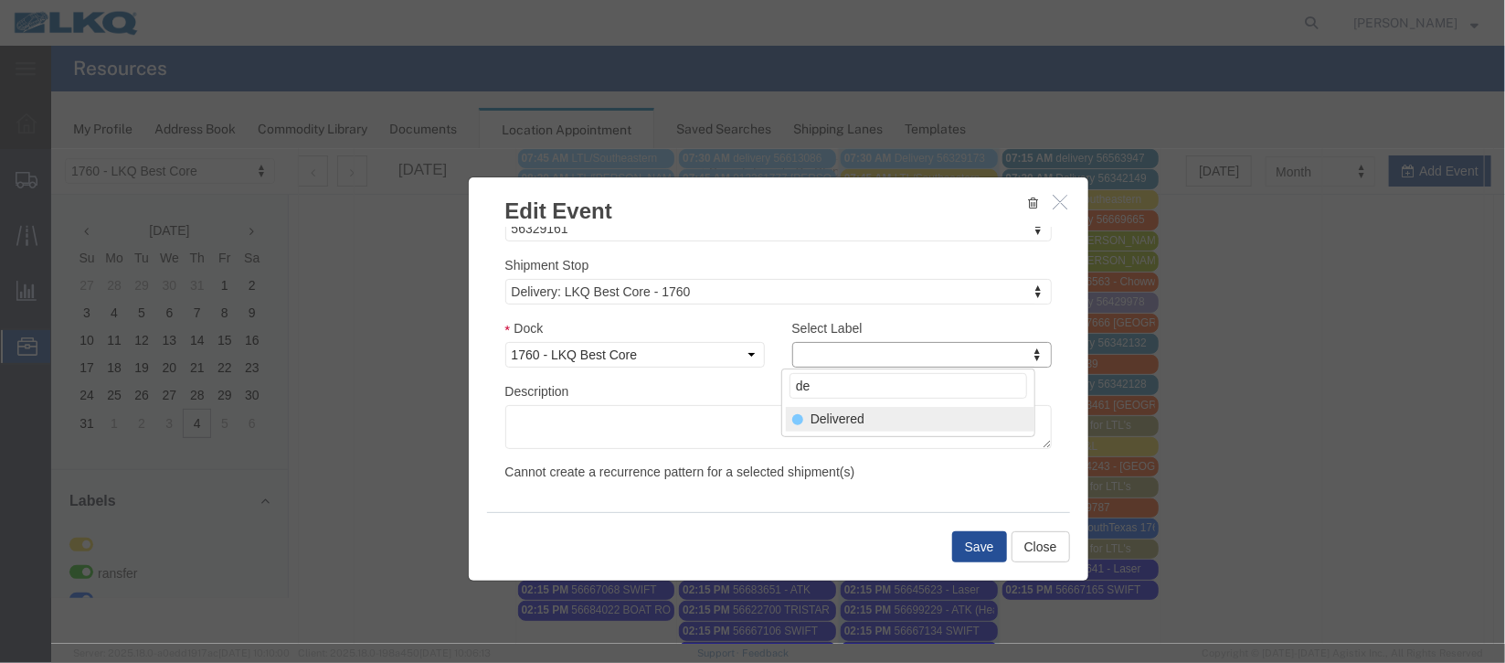
type input "de"
select select "40"
click at [979, 551] on button "Save" at bounding box center [978, 545] width 55 height 31
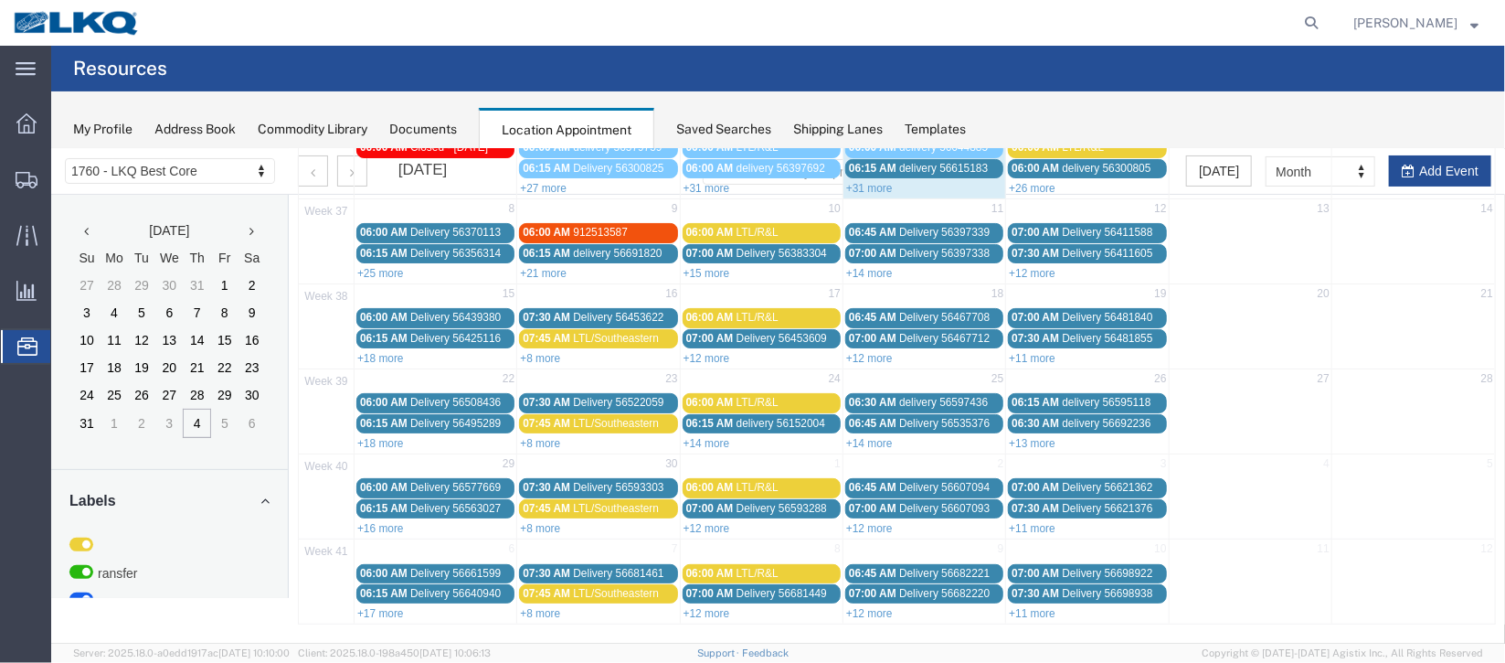
scroll to position [0, 0]
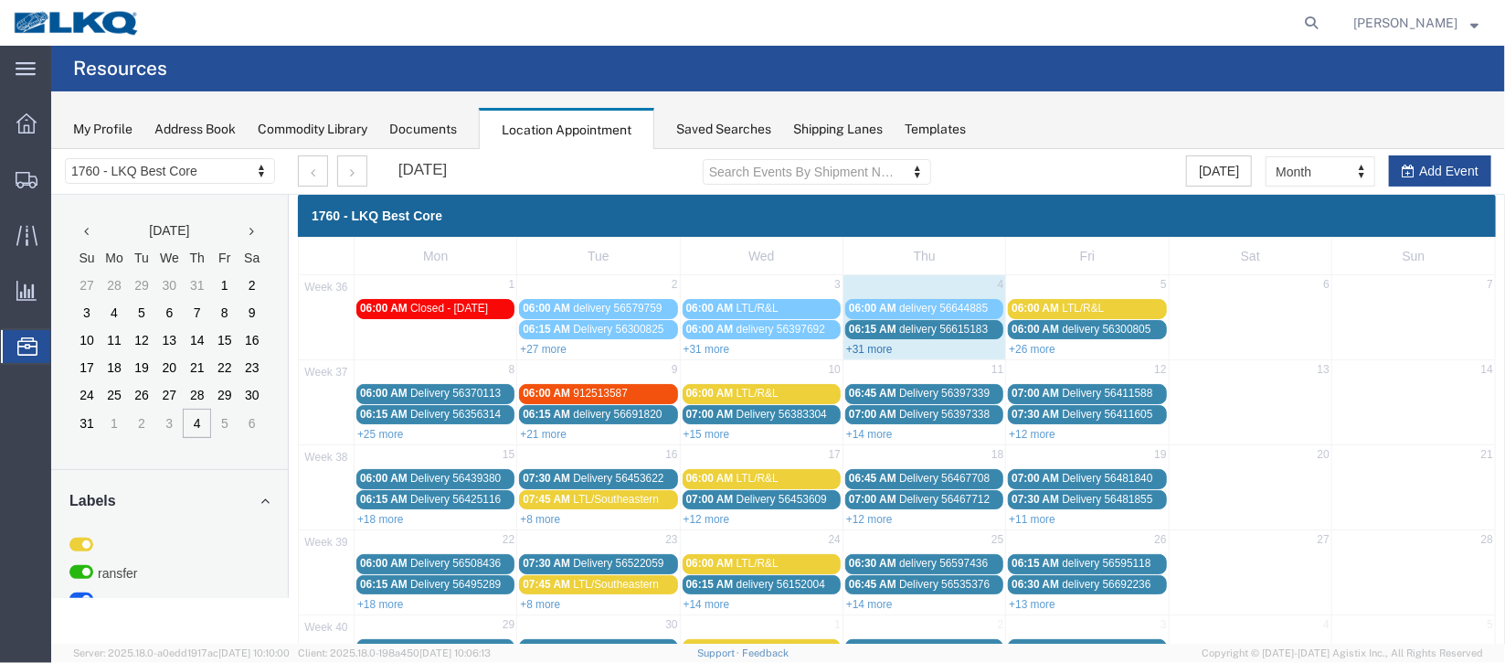
click at [851, 343] on link "+31 more" at bounding box center [868, 348] width 47 height 13
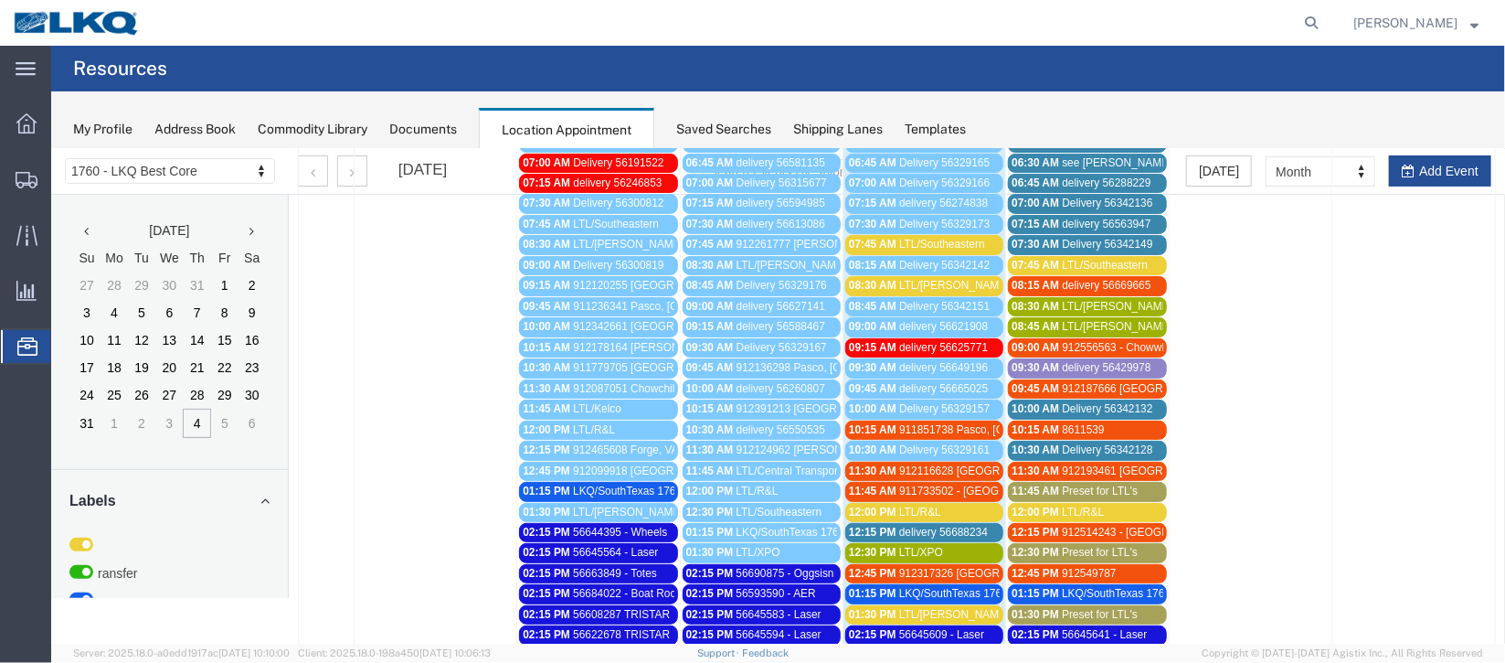
scroll to position [273, 0]
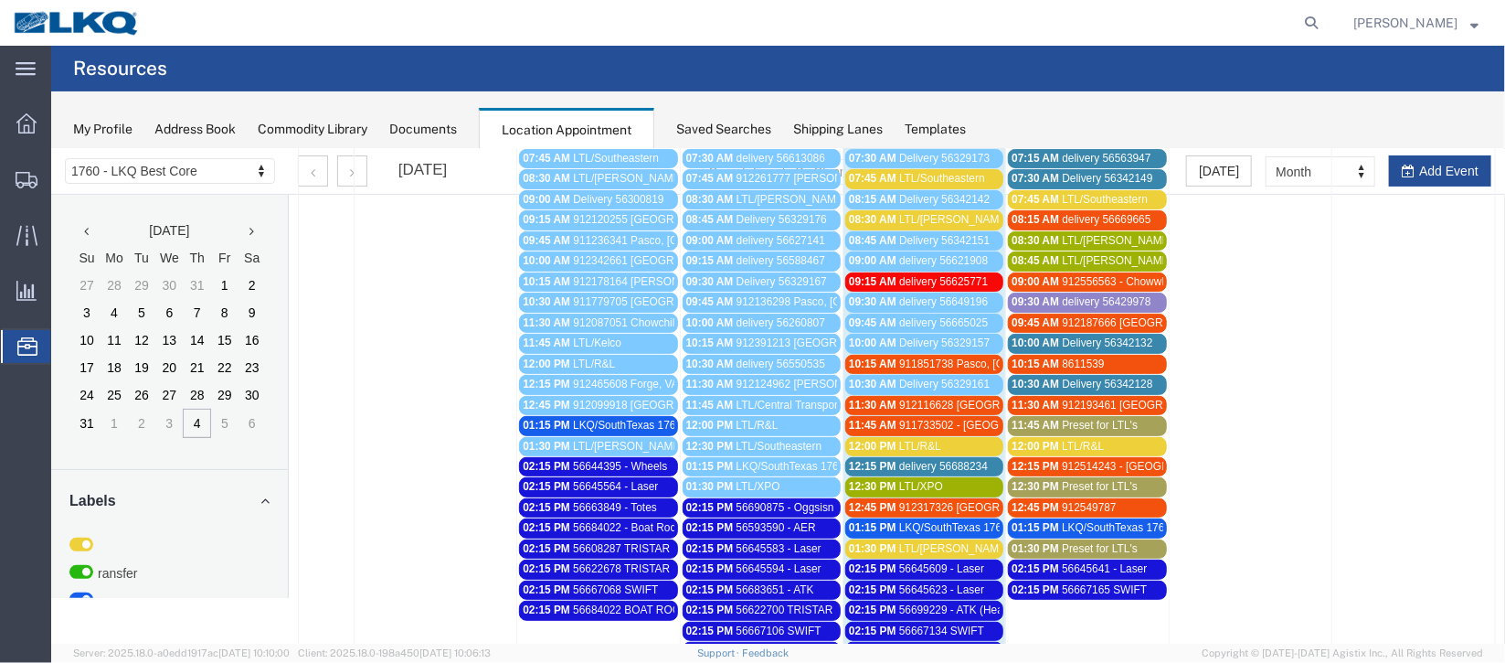
click at [909, 356] on div "10:15 AM 911851738 Pasco, [GEOGRAPHIC_DATA] Swift" at bounding box center [923, 363] width 151 height 14
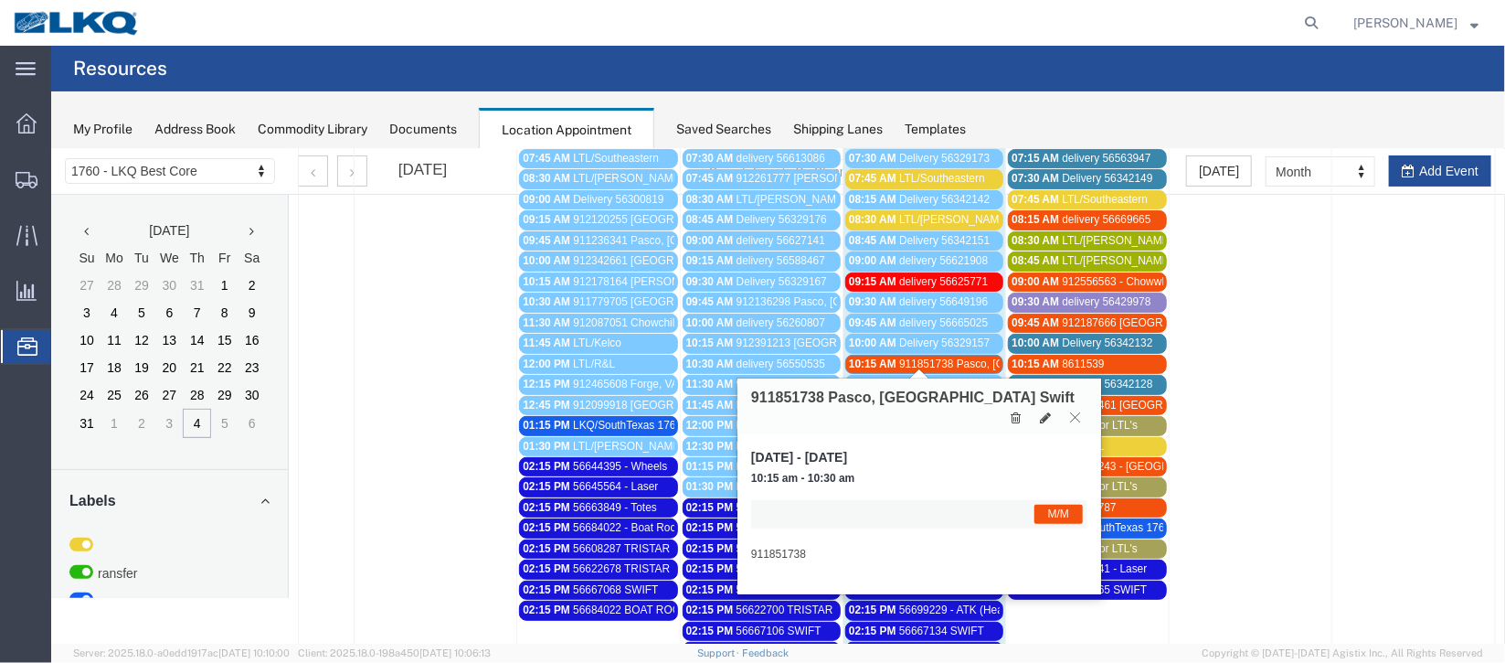
click at [1076, 410] on icon at bounding box center [1074, 415] width 10 height 11
